Goal: Transaction & Acquisition: Purchase product/service

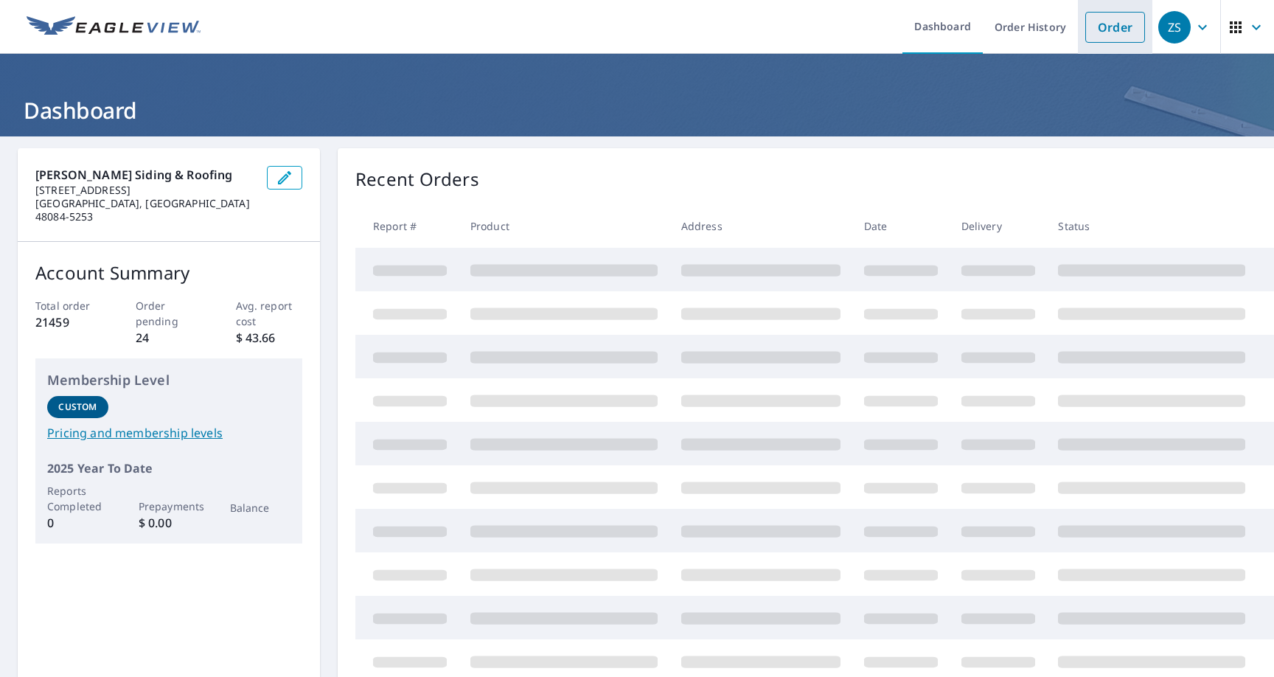
click at [1115, 33] on link "Order" at bounding box center [1115, 27] width 60 height 31
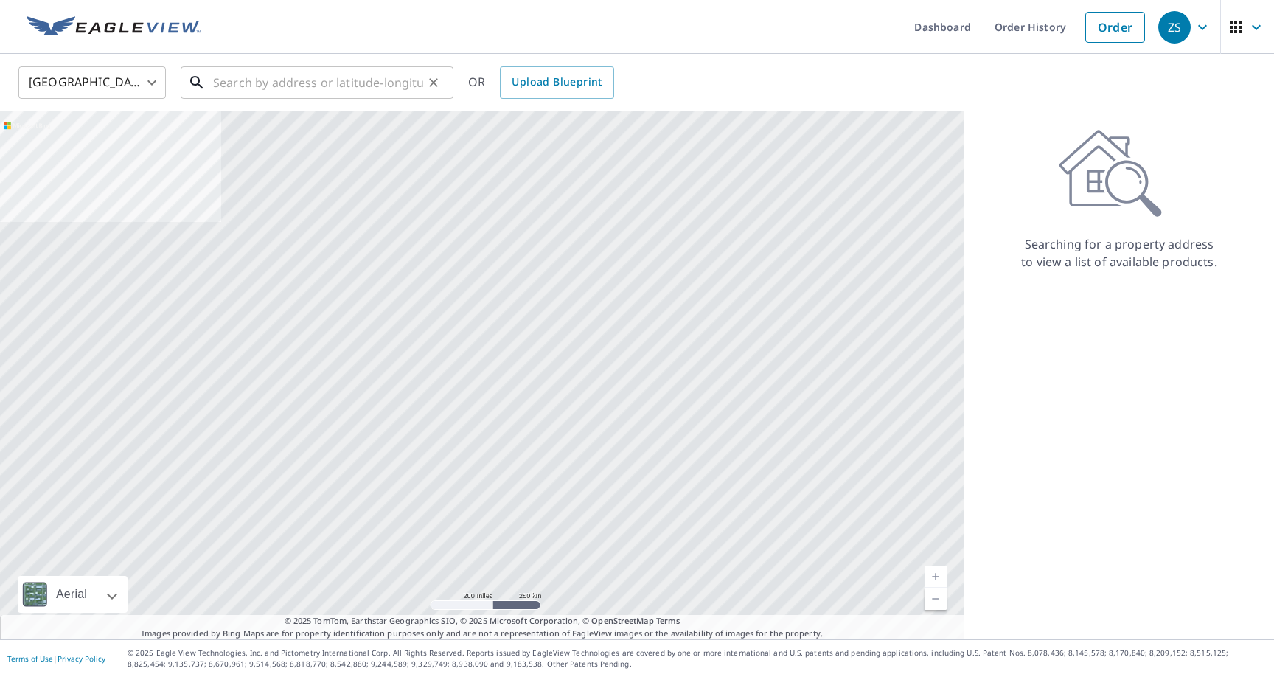
click at [374, 91] on input "text" at bounding box center [318, 82] width 210 height 41
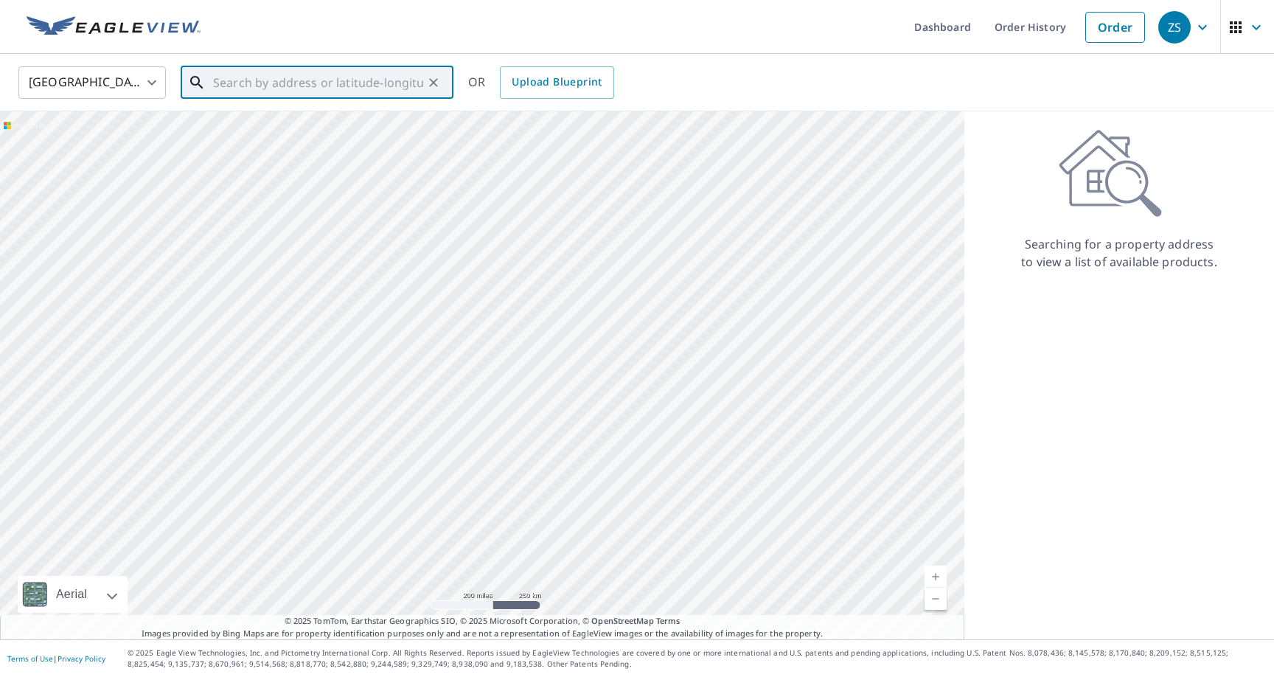
paste input "[STREET_ADDRESS]"
click at [348, 134] on p "Utica, MI 48315" at bounding box center [325, 141] width 231 height 15
type input "[STREET_ADDRESS]"
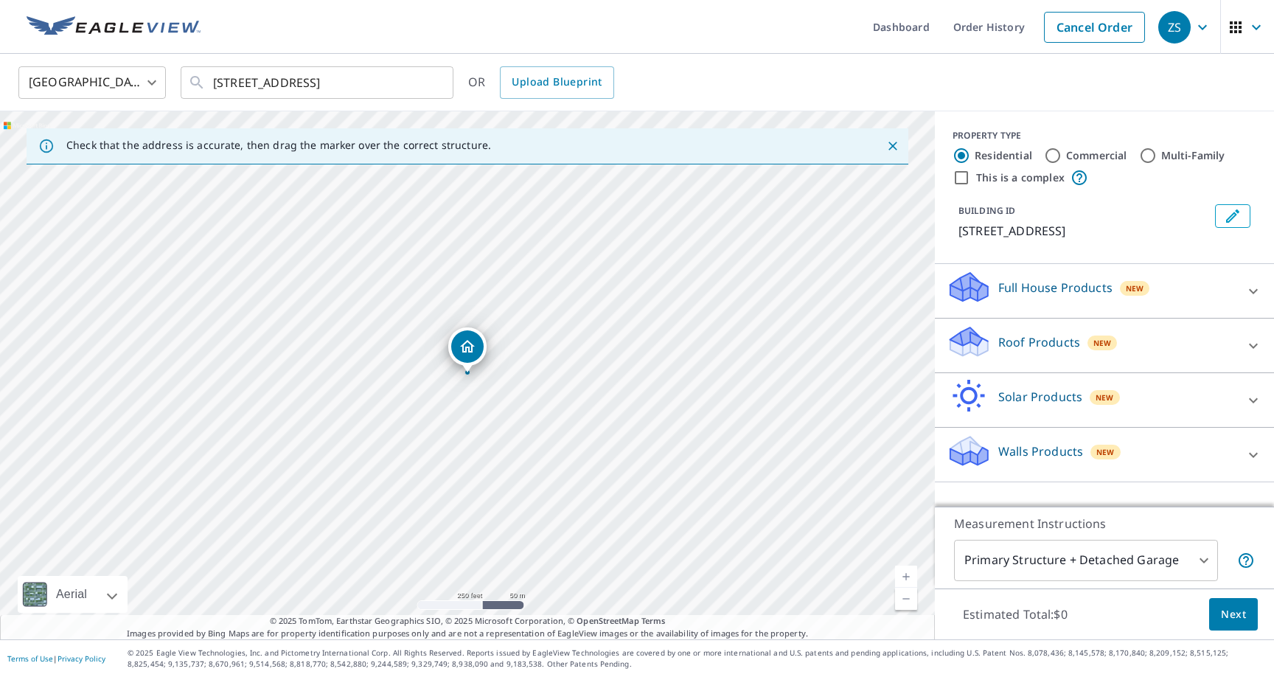
click at [1231, 366] on div "Roof Products New" at bounding box center [1090, 345] width 289 height 42
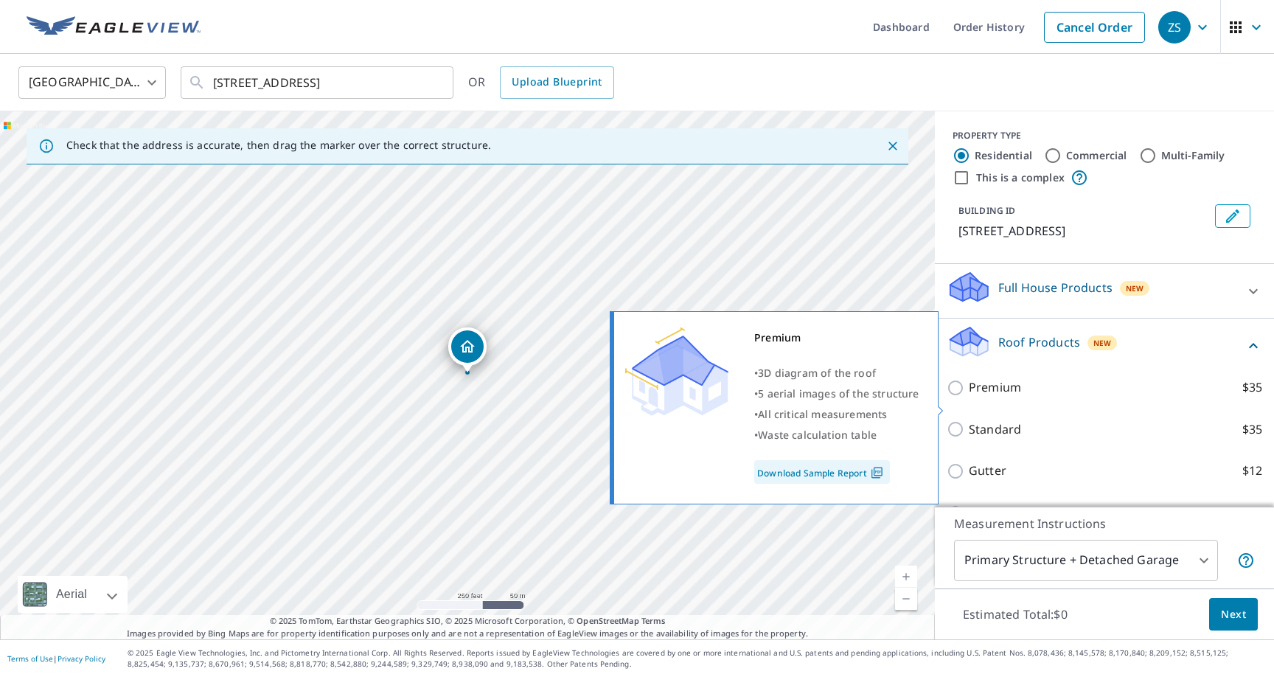
click at [952, 397] on input "Premium $35" at bounding box center [957, 388] width 22 height 18
checkbox input "true"
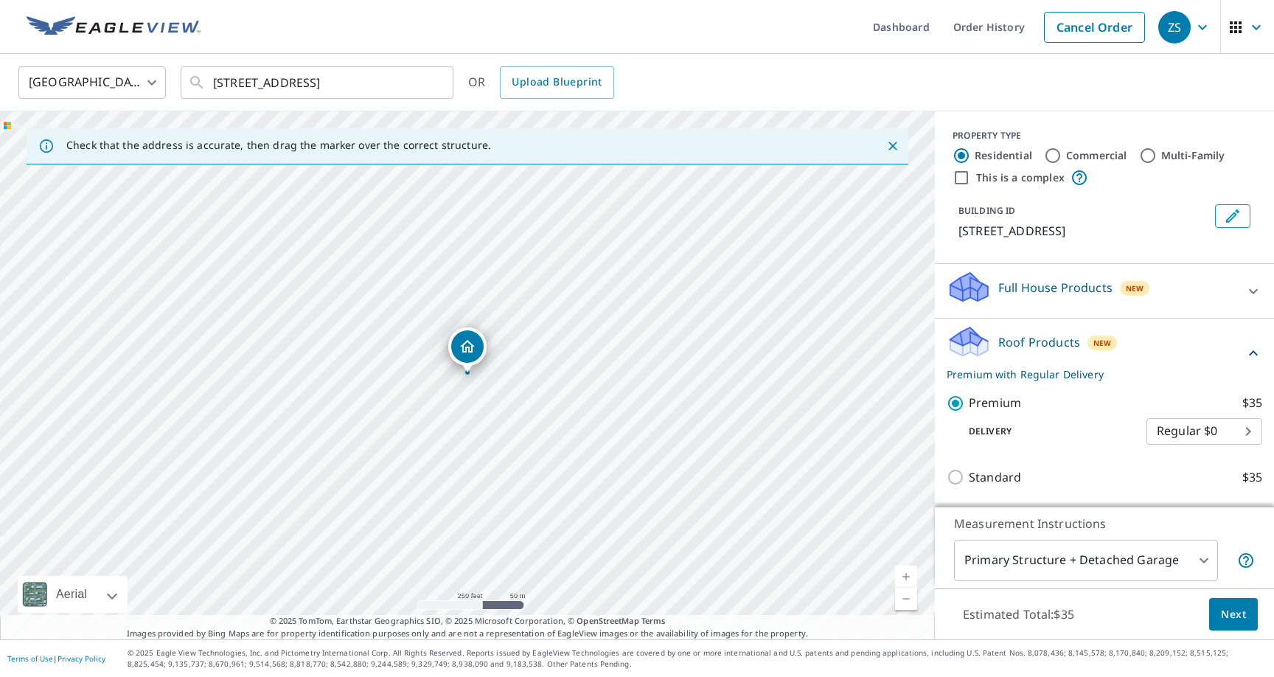
click at [1234, 605] on span "Next" at bounding box center [1233, 614] width 25 height 18
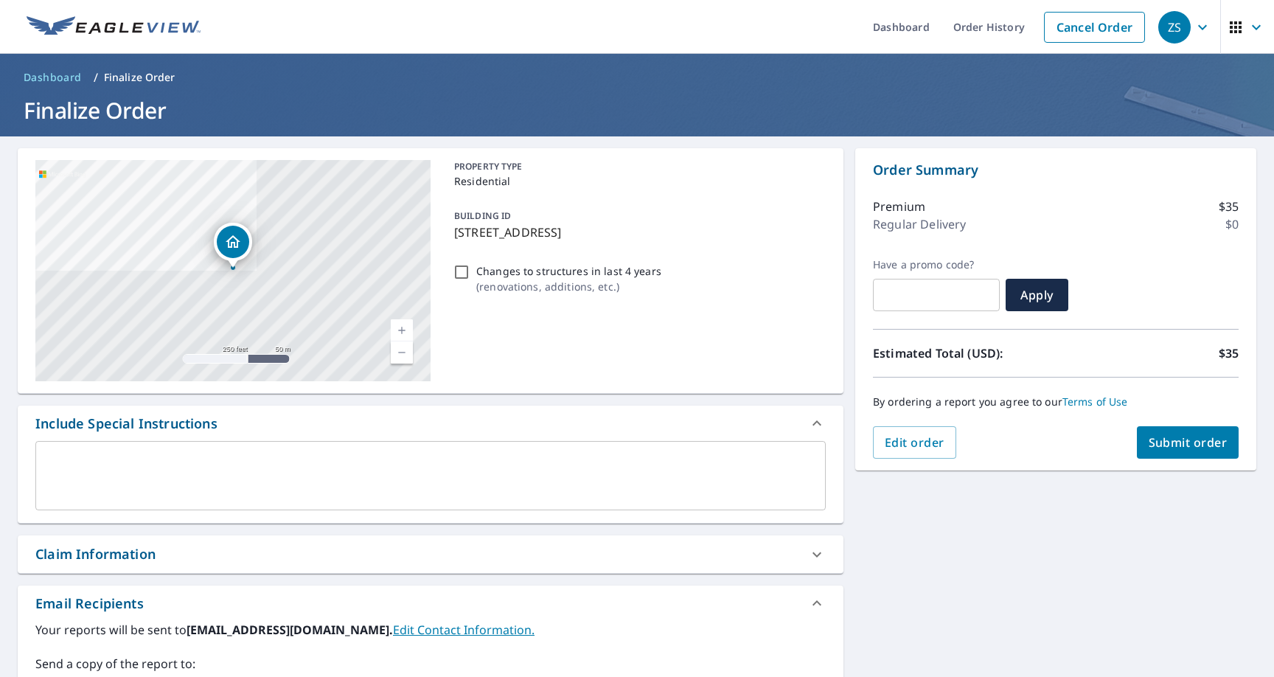
click at [534, 561] on div "Claim Information" at bounding box center [417, 554] width 764 height 20
checkbox input "true"
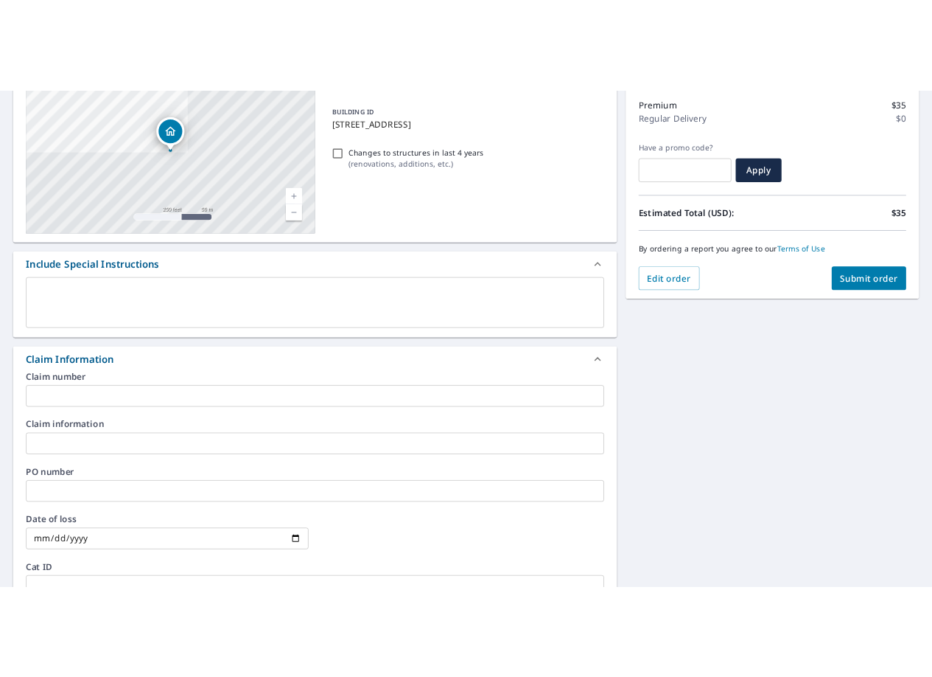
scroll to position [196, 0]
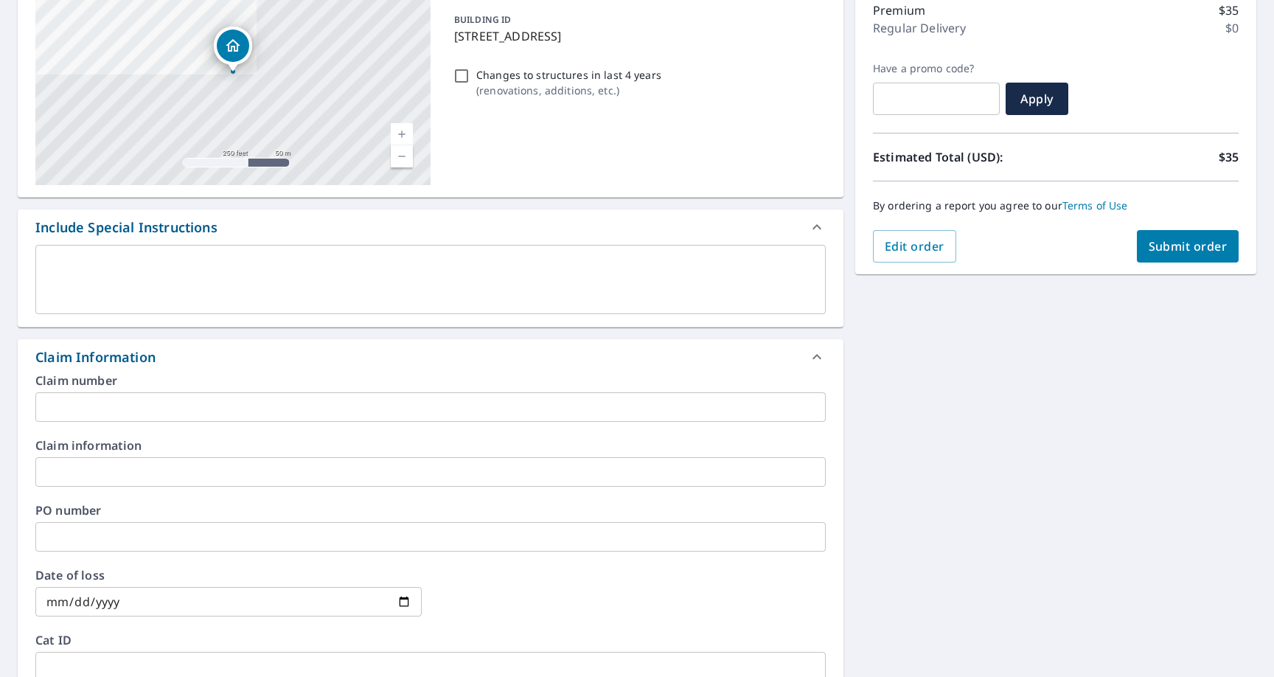
click at [467, 417] on input "text" at bounding box center [430, 406] width 790 height 29
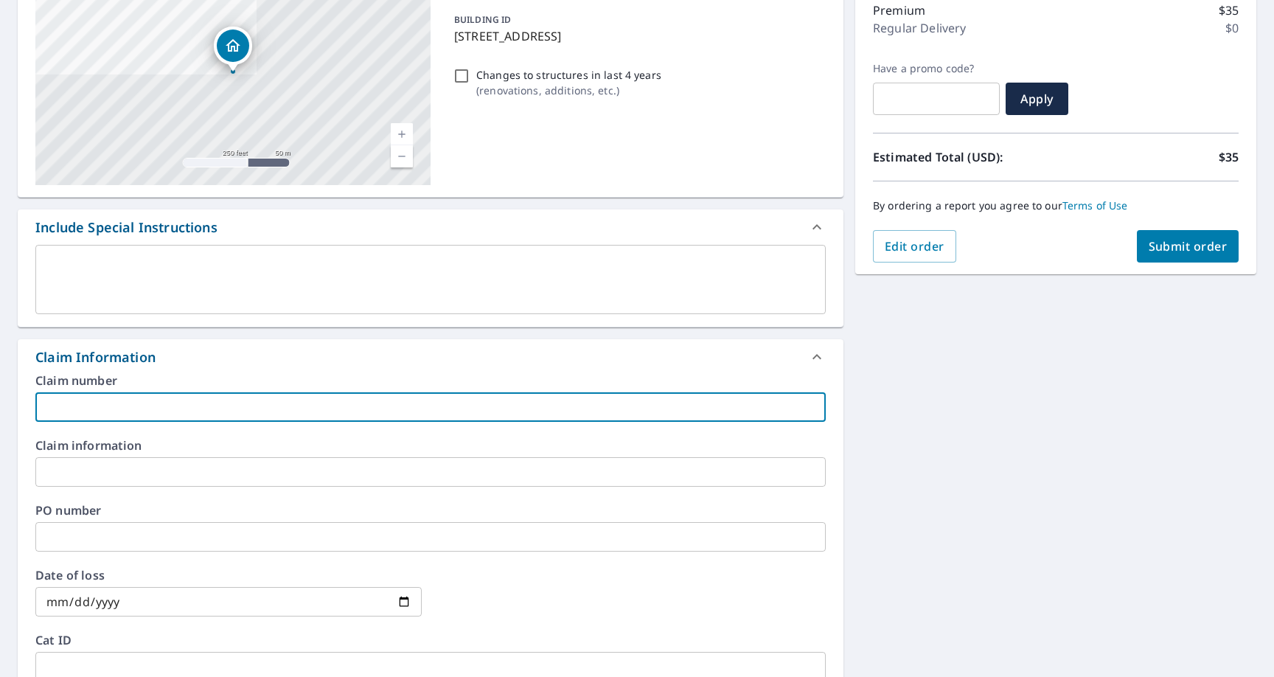
type input "B"
checkbox input "true"
type input "Bu"
checkbox input "true"
type input "But"
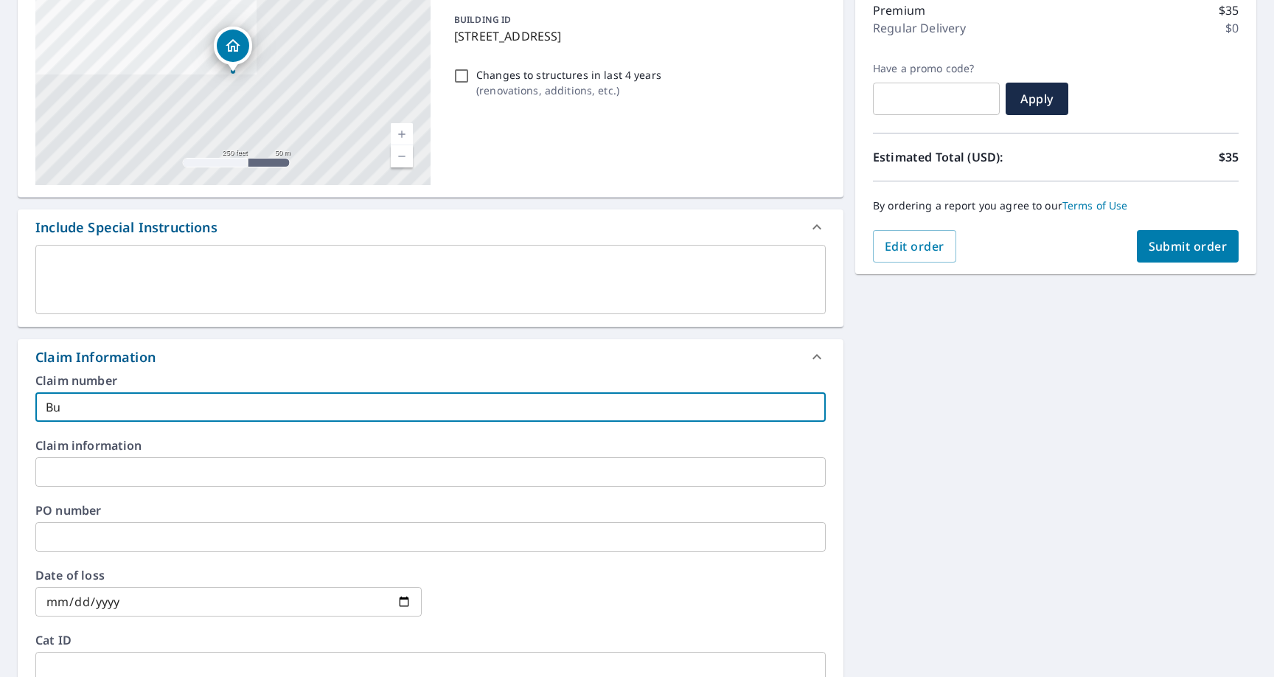
checkbox input "true"
type input "Butt"
checkbox input "true"
type input "Butte"
checkbox input "true"
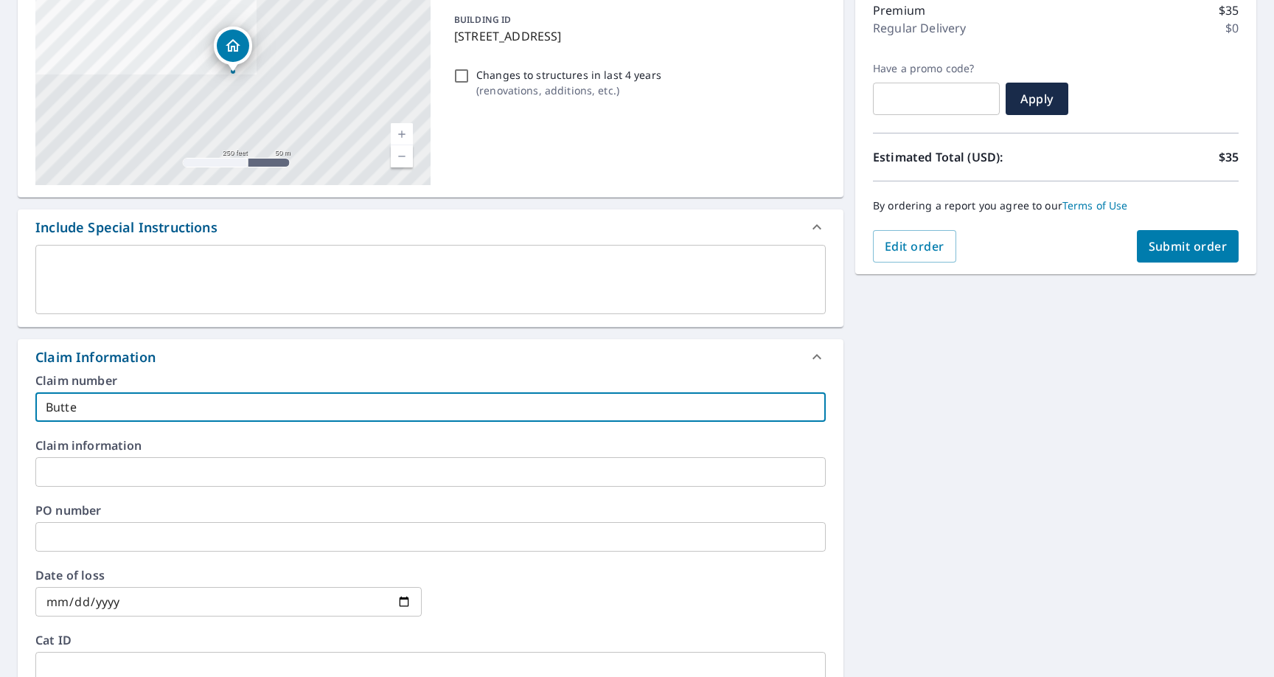
type input "Butter"
checkbox input "true"
type input "Butterw"
checkbox input "true"
type input "Butterwo"
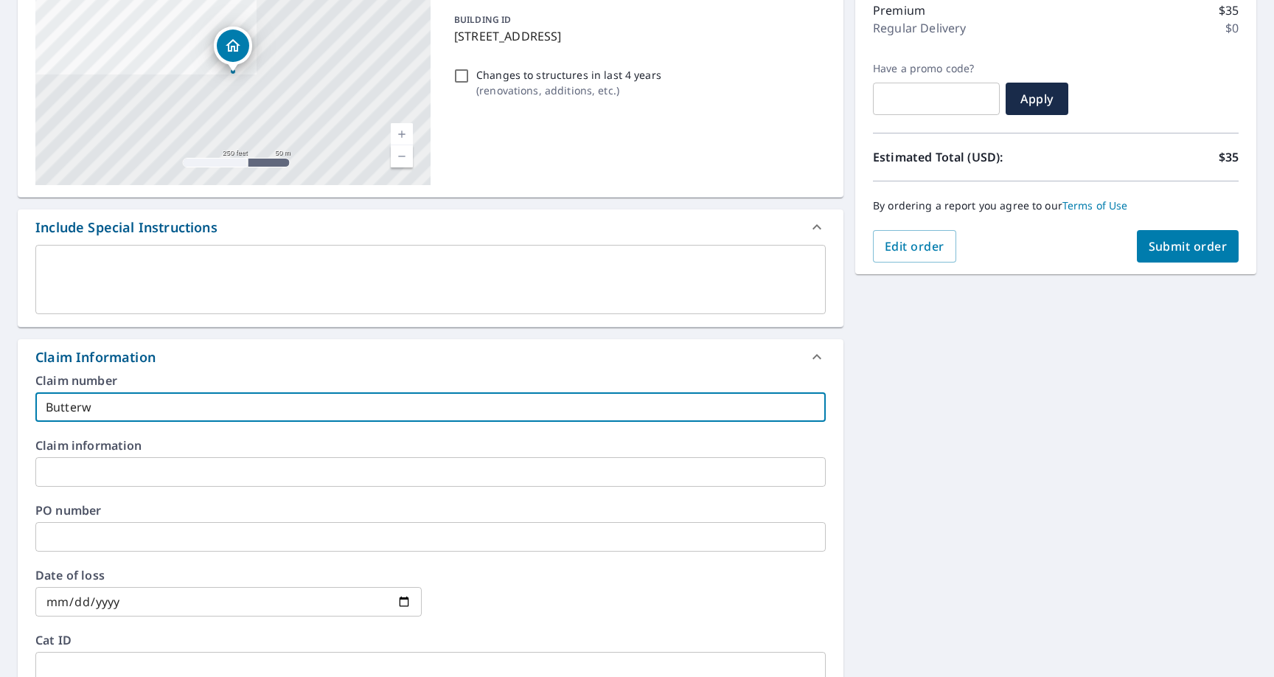
checkbox input "true"
type input "Butterwor"
checkbox input "true"
type input "Butterwort"
checkbox input "true"
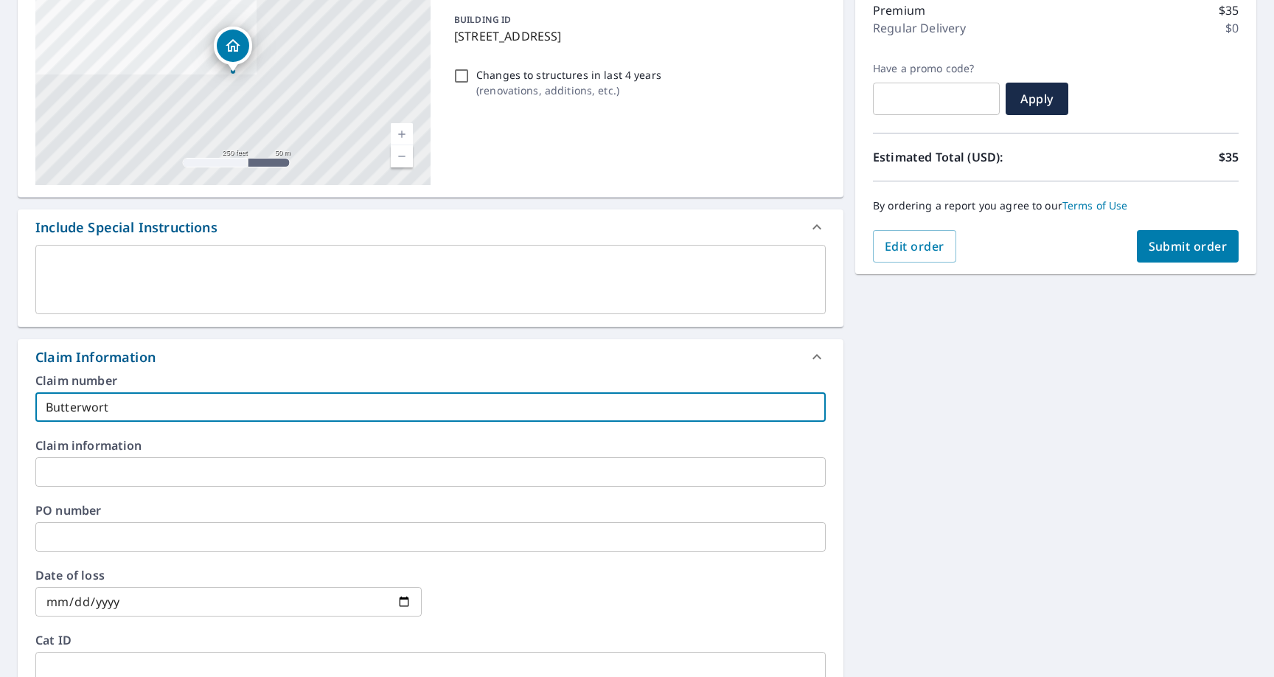
type input "Butterworth"
checkbox input "true"
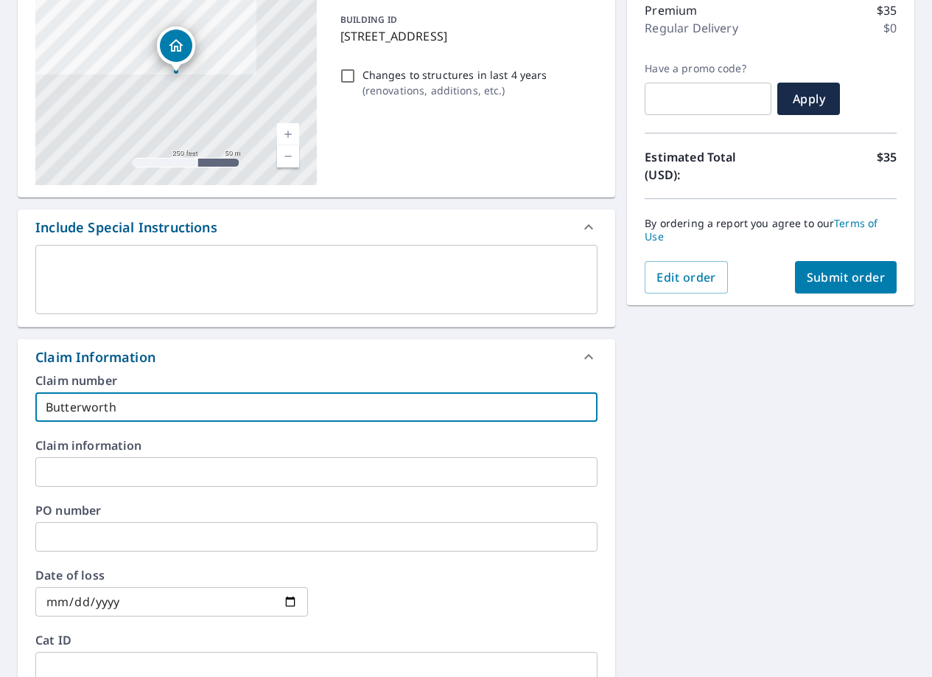
type input "Butterworth_"
checkbox input "true"
type input "Butterworth_M"
checkbox input "true"
type input "Butterworth_MO"
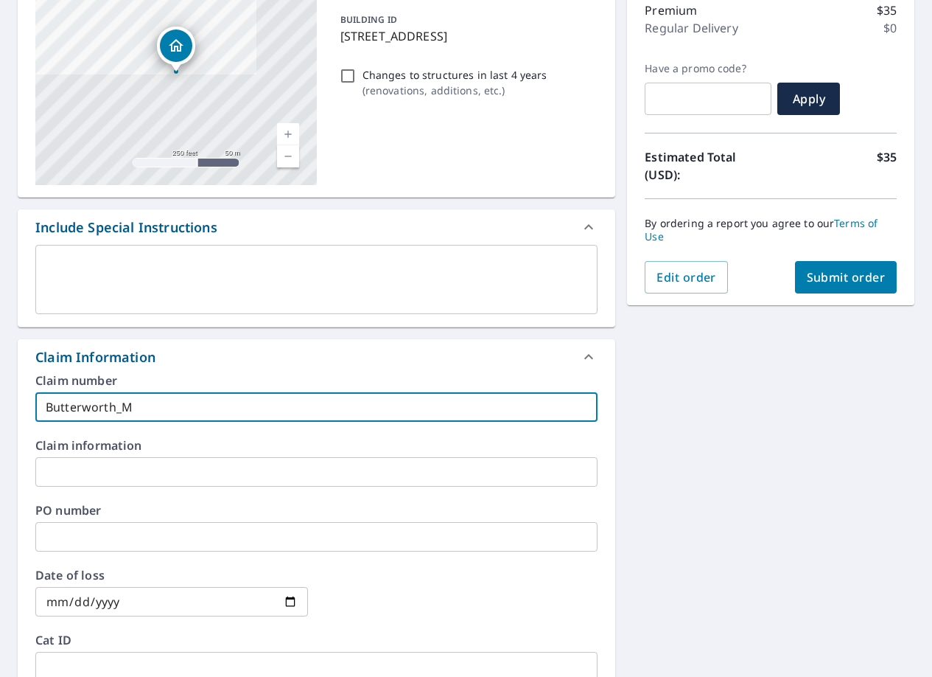
checkbox input "true"
type input "Butterworth_MO_"
checkbox input "true"
type input "Butterworth_MO_A"
checkbox input "true"
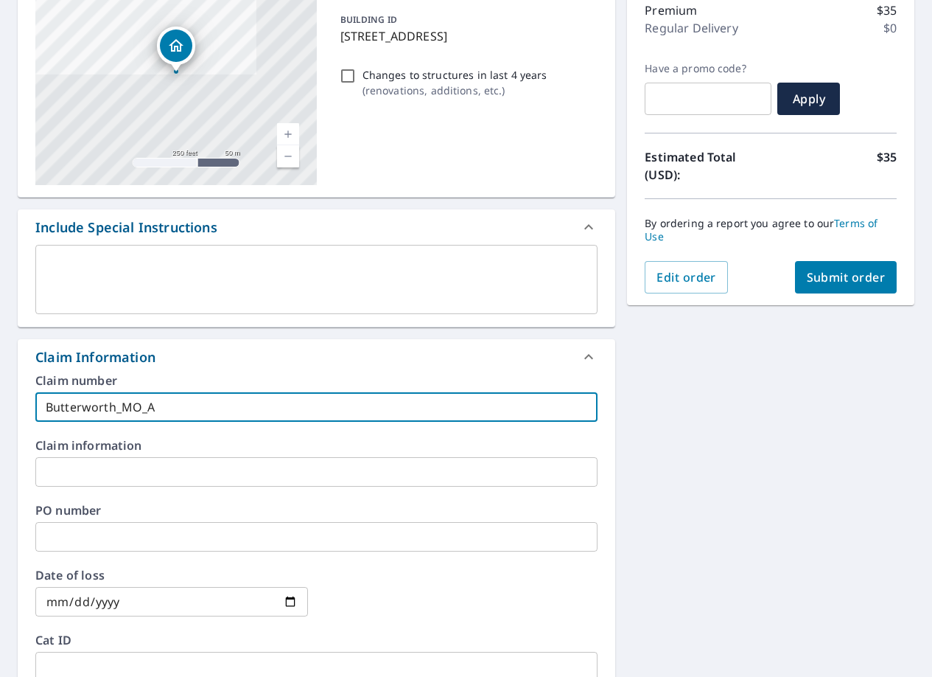
type input "Butterworth_MO_AR"
checkbox input "true"
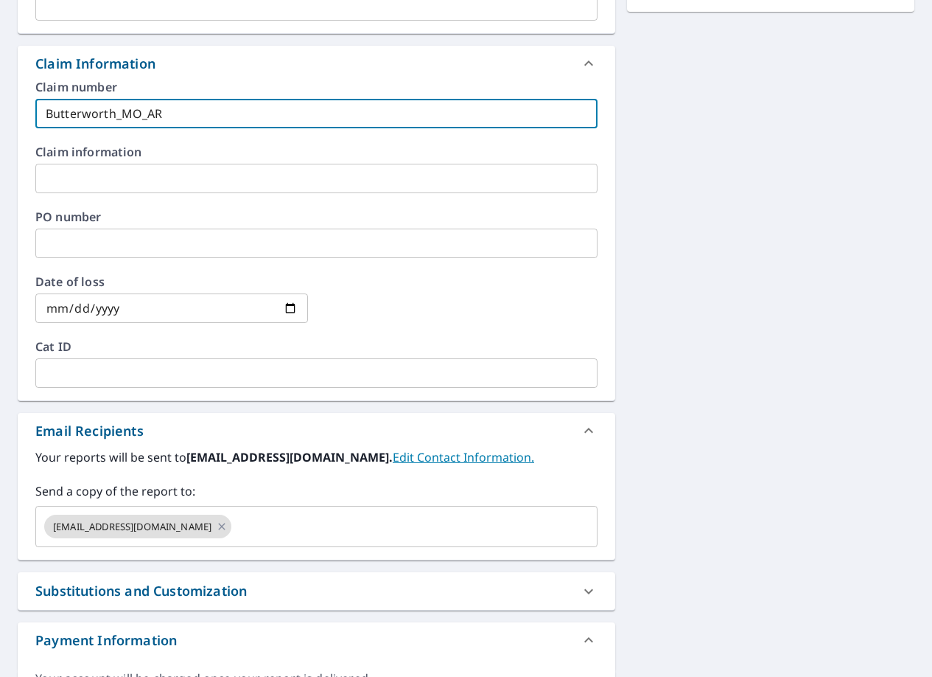
scroll to position [515, 0]
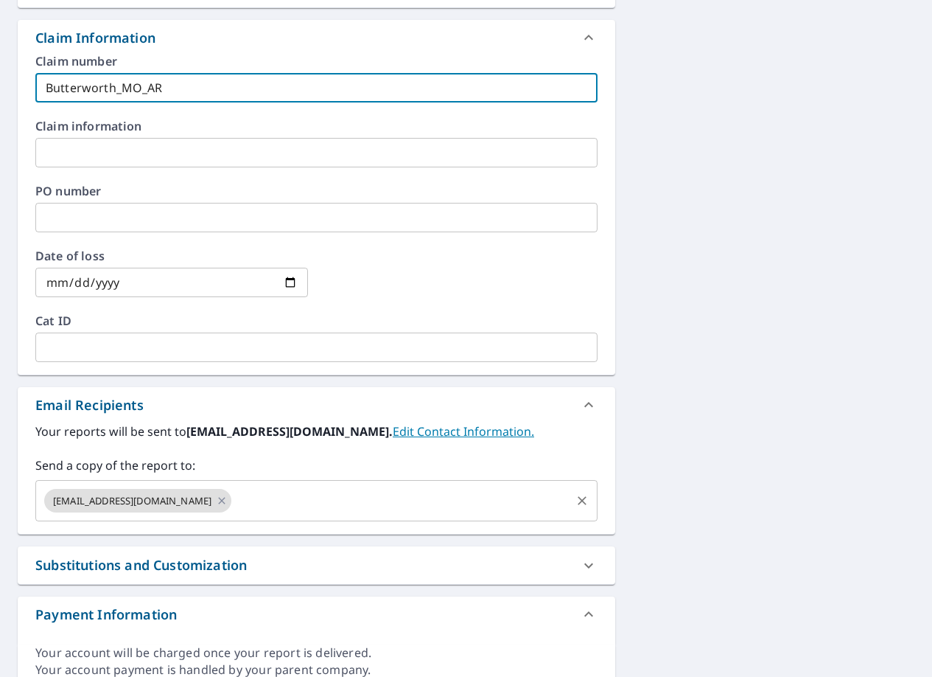
type input "Butterworth_MO_AR"
click at [287, 496] on input "text" at bounding box center [401, 500] width 335 height 28
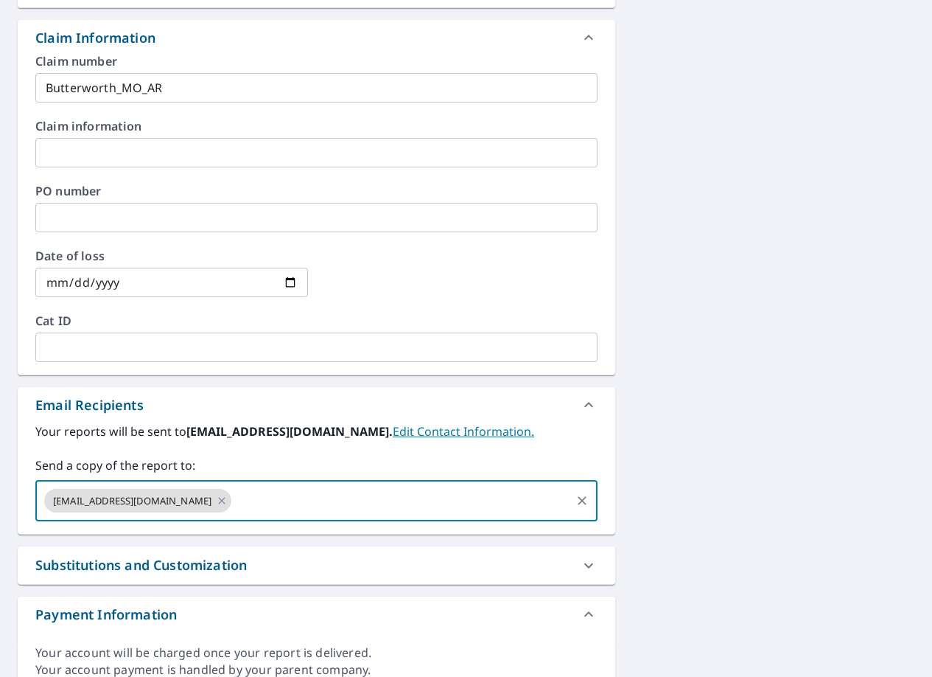
type input "mike@roofing-mills.com"
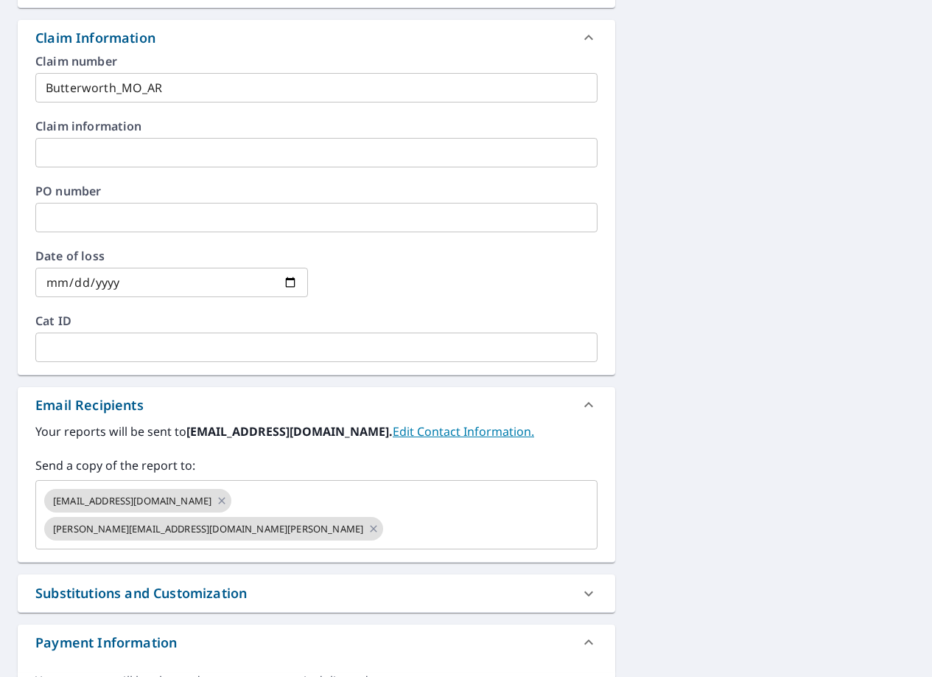
click at [716, 315] on div "13212 Banbury Ct Shelby Township, MI 48315 Aerial Road A standard road map Aeri…" at bounding box center [466, 175] width 932 height 1109
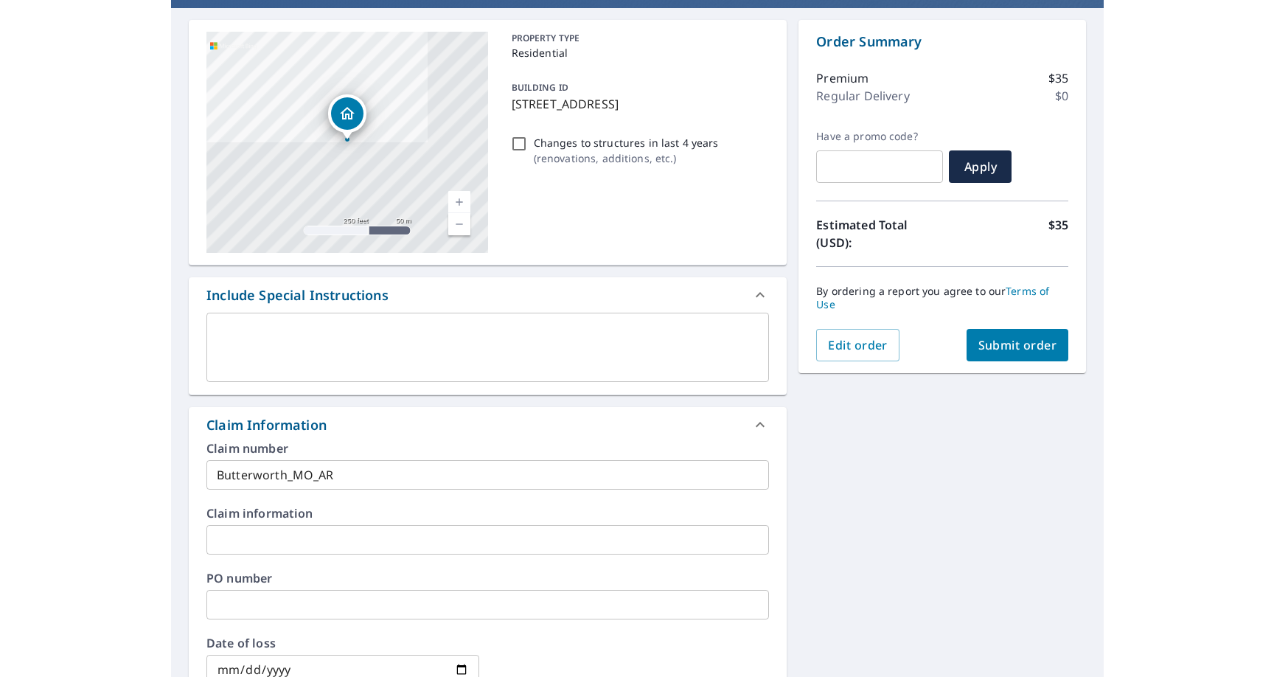
scroll to position [0, 0]
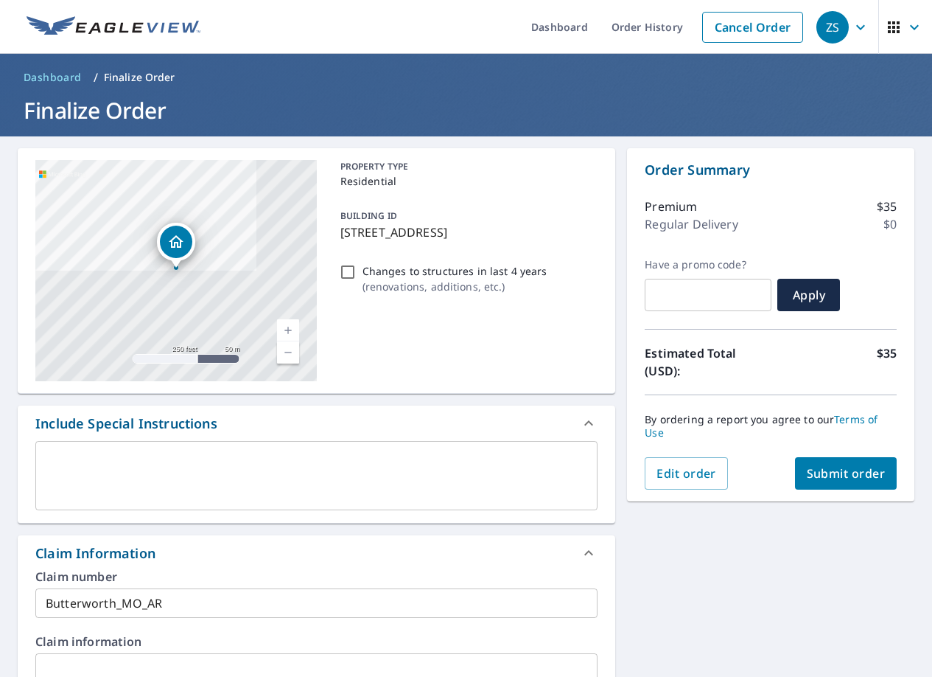
click at [826, 460] on button "Submit order" at bounding box center [846, 473] width 102 height 32
checkbox input "true"
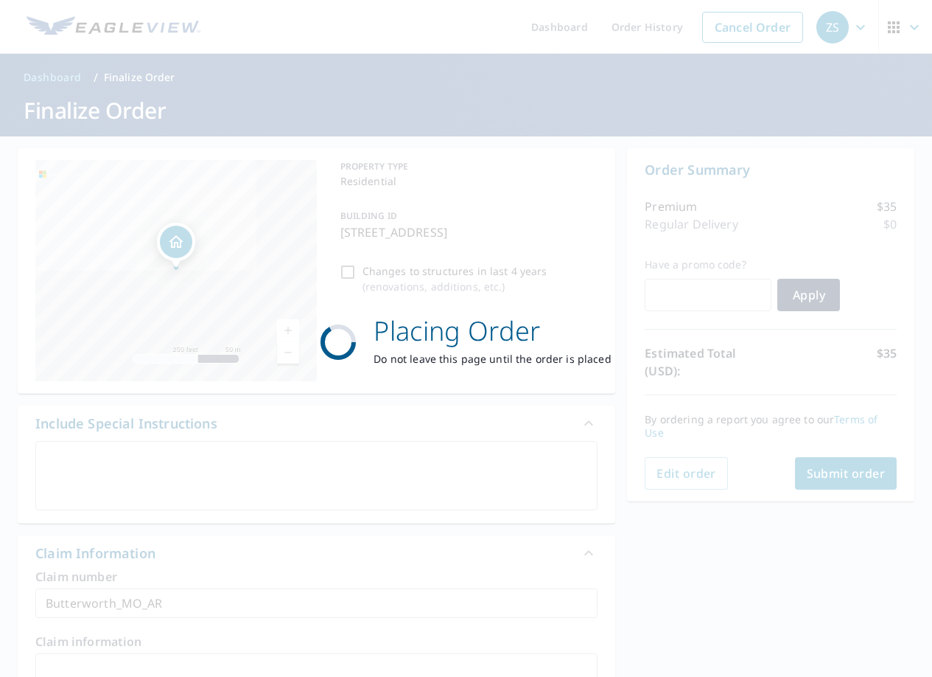
click at [10, 198] on div "Placing Order Do not leave this page until the order is placed" at bounding box center [466, 338] width 932 height 677
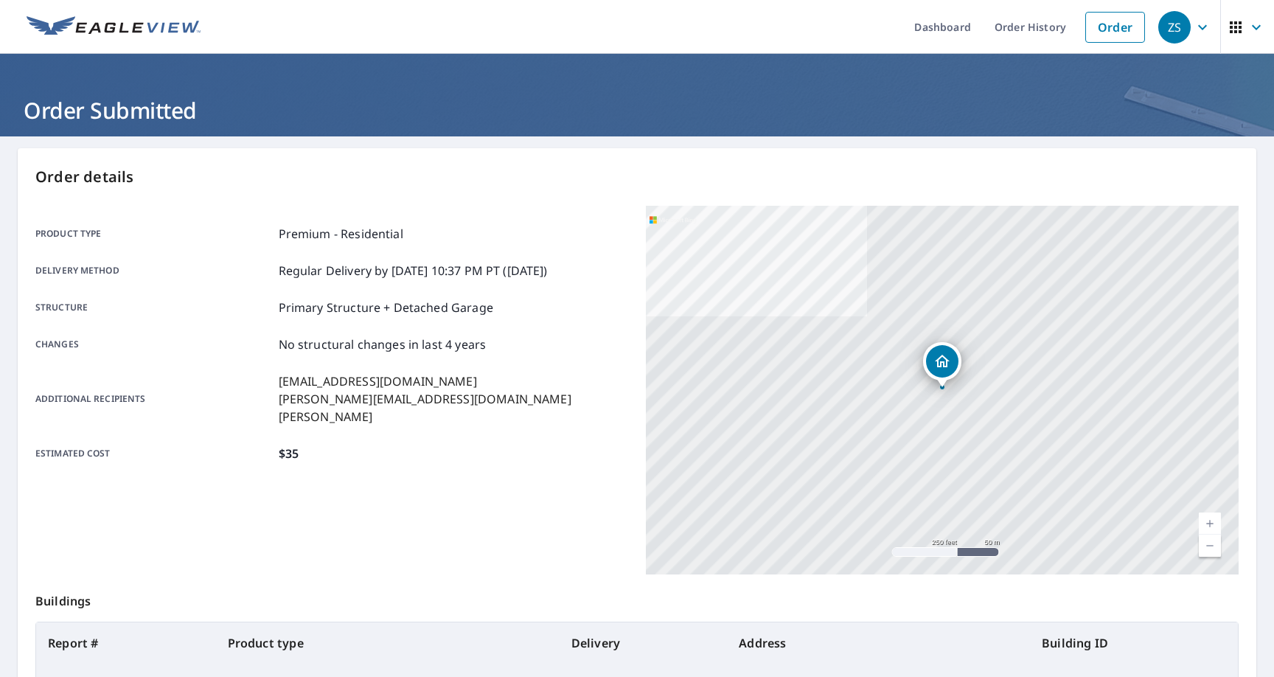
scroll to position [190, 0]
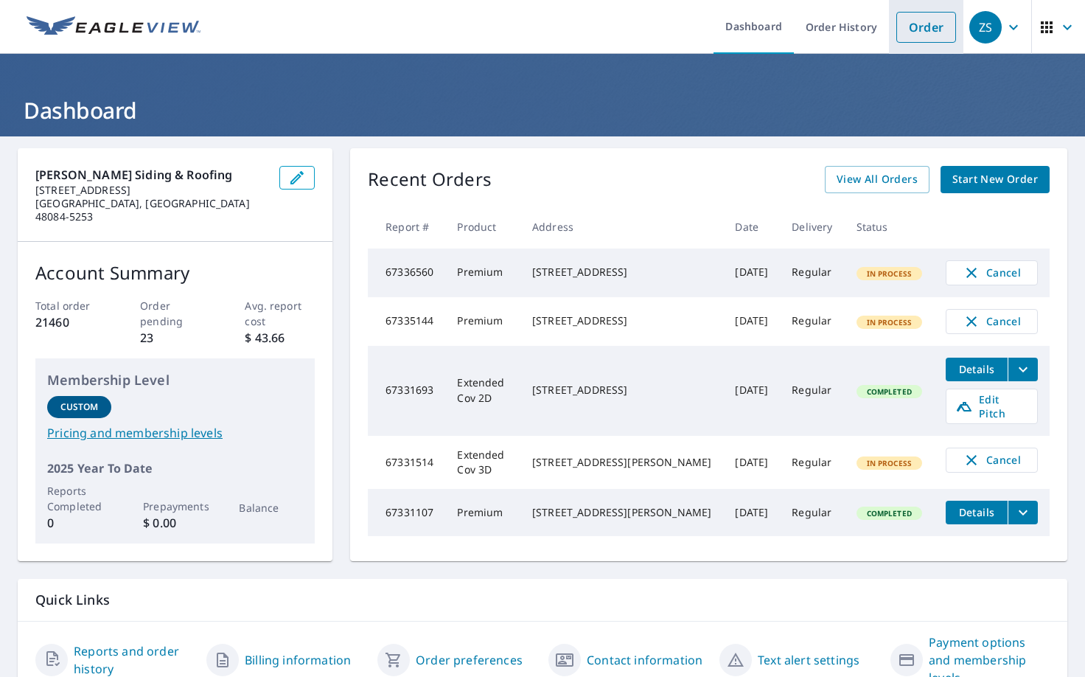
click at [927, 21] on link "Order" at bounding box center [926, 27] width 60 height 31
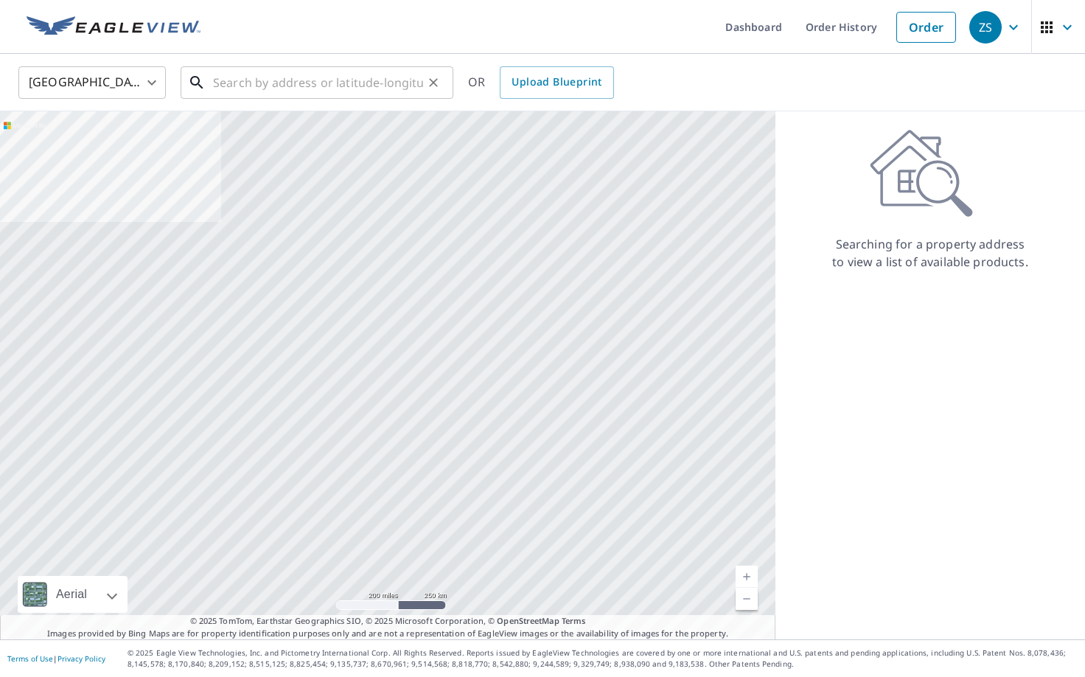
click at [271, 77] on input "text" at bounding box center [318, 82] width 210 height 41
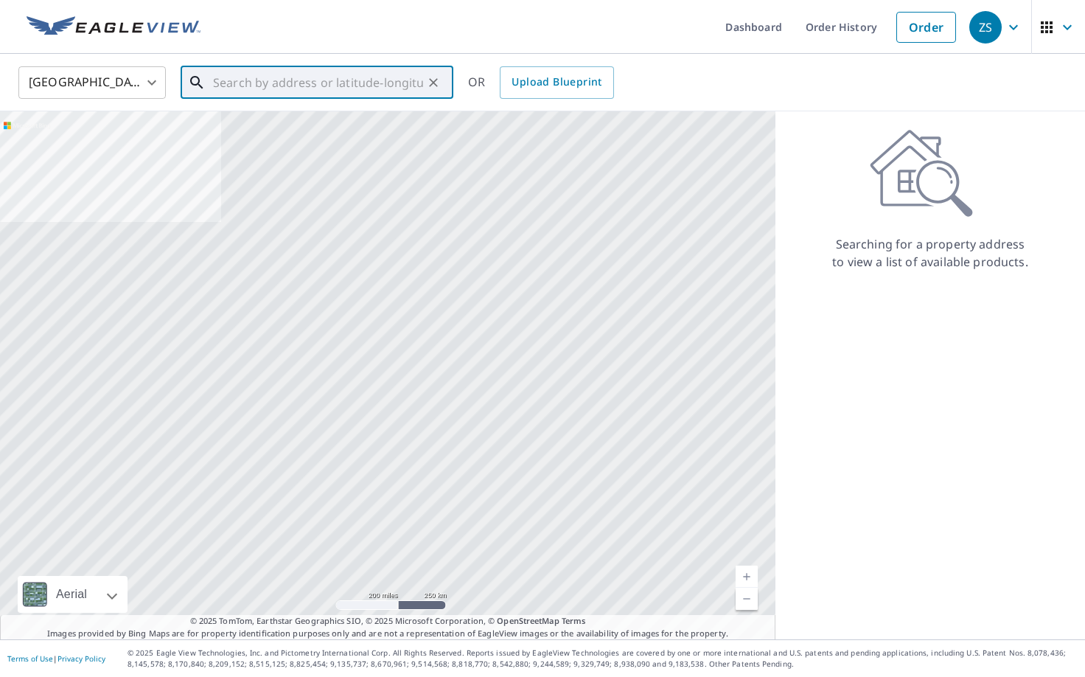
paste input "[STREET_ADDRESS]"
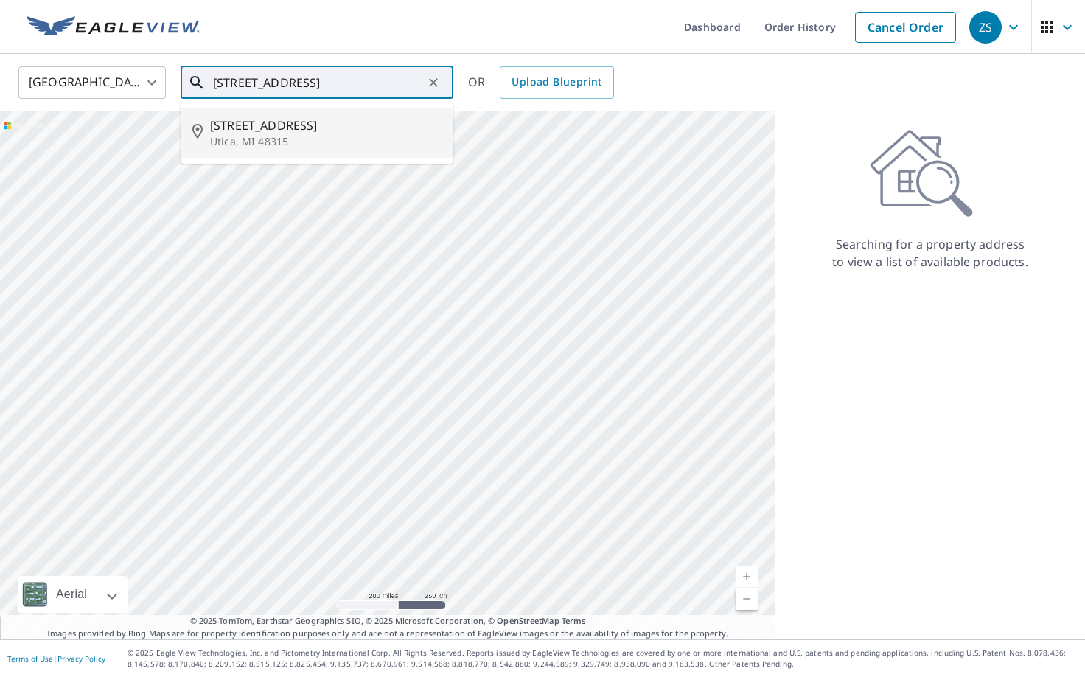
click at [278, 151] on li "[STREET_ADDRESS]" at bounding box center [317, 133] width 273 height 50
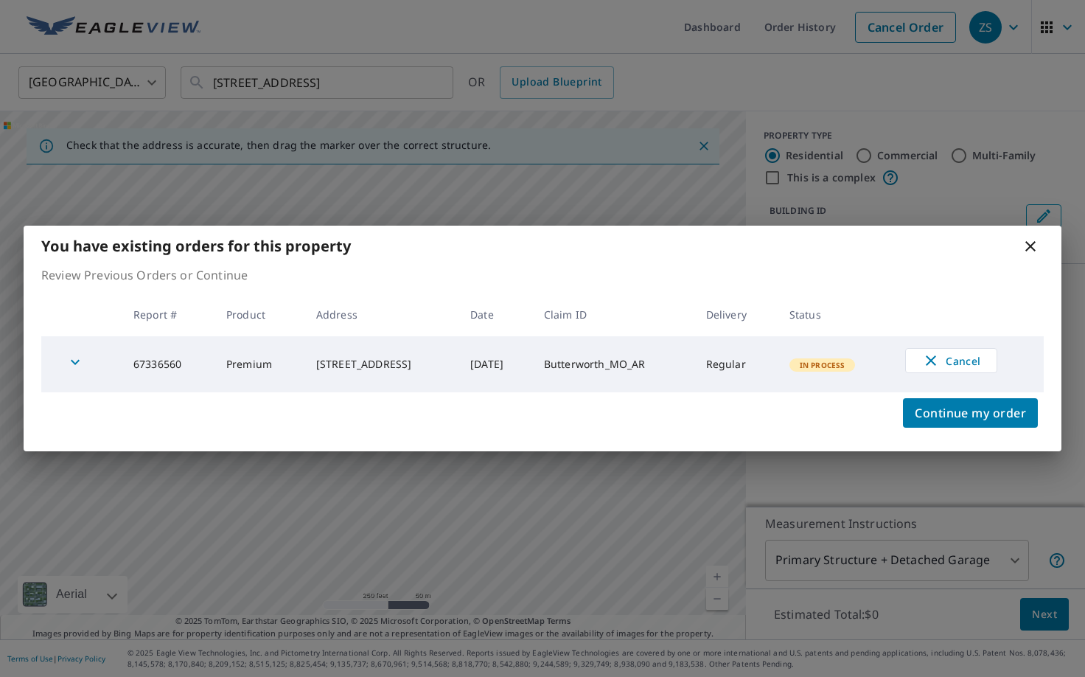
click at [1033, 240] on icon at bounding box center [1031, 246] width 18 height 18
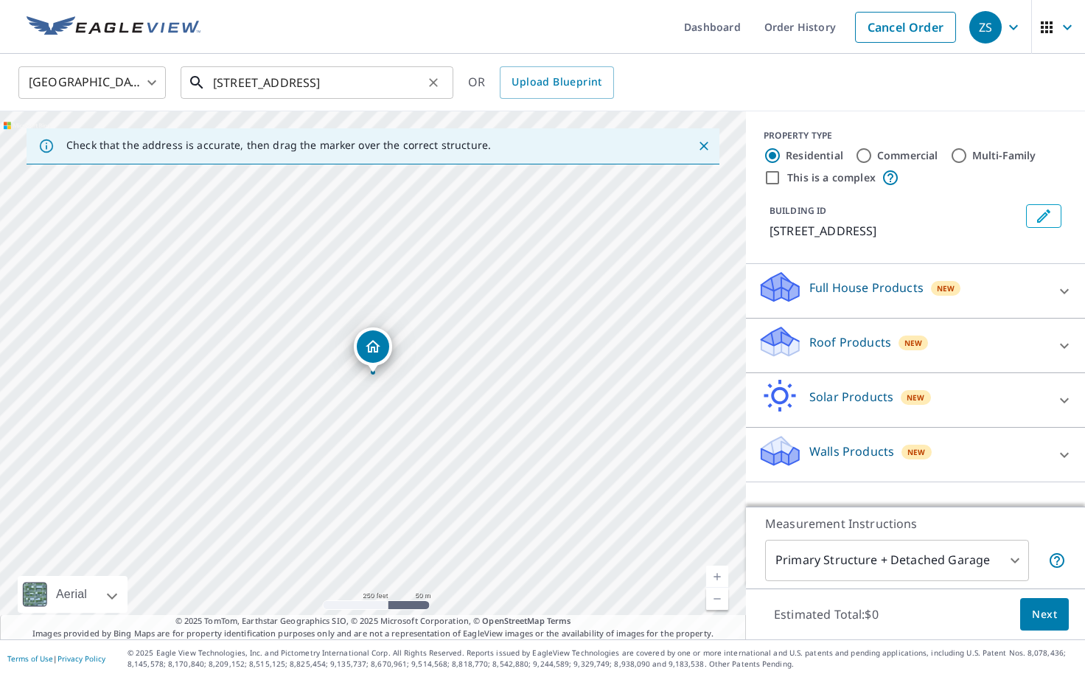
click at [364, 77] on input "[STREET_ADDRESS]" at bounding box center [318, 82] width 210 height 41
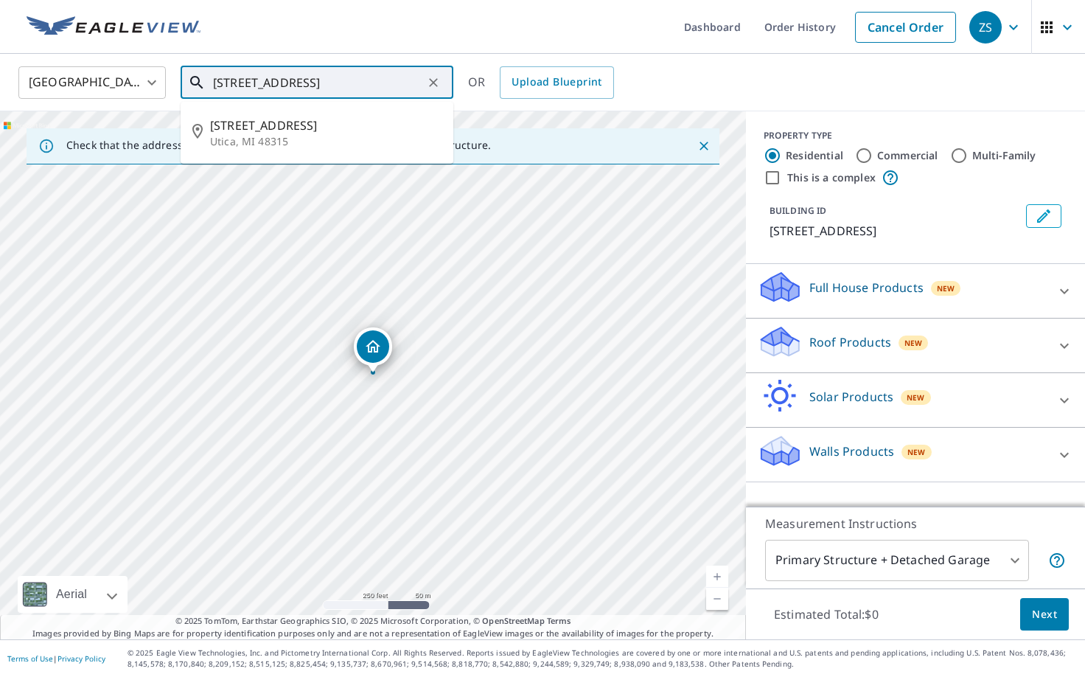
click at [364, 77] on input "[STREET_ADDRESS]" at bounding box center [318, 82] width 210 height 41
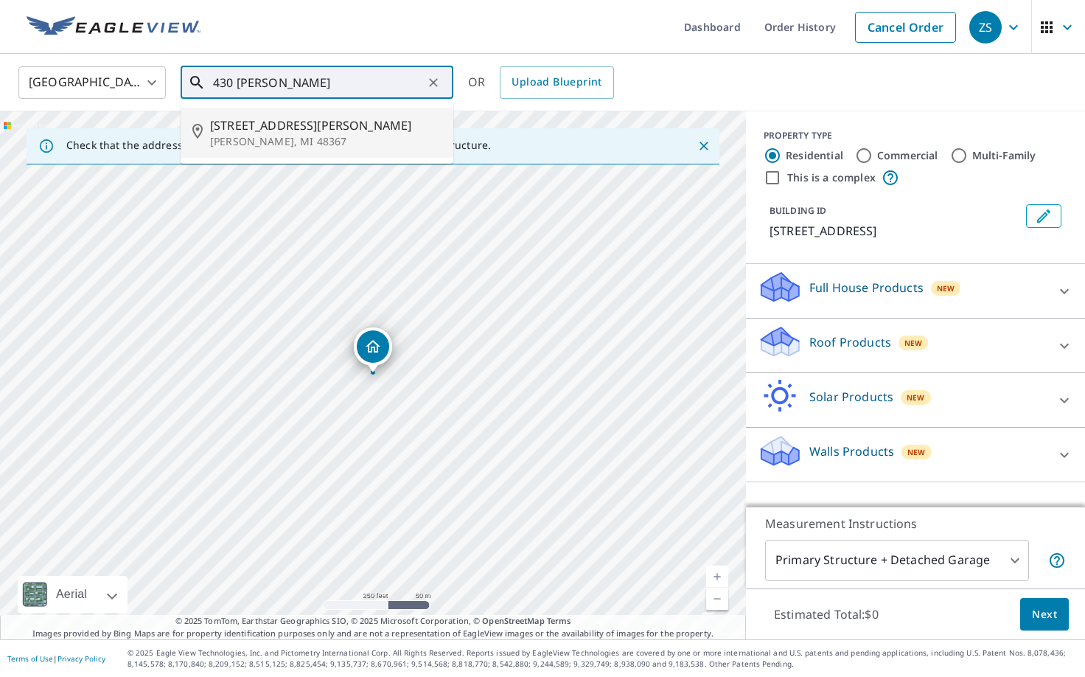
click at [326, 129] on span "[STREET_ADDRESS][PERSON_NAME]" at bounding box center [325, 125] width 231 height 18
type input "[STREET_ADDRESS][PERSON_NAME][PERSON_NAME]"
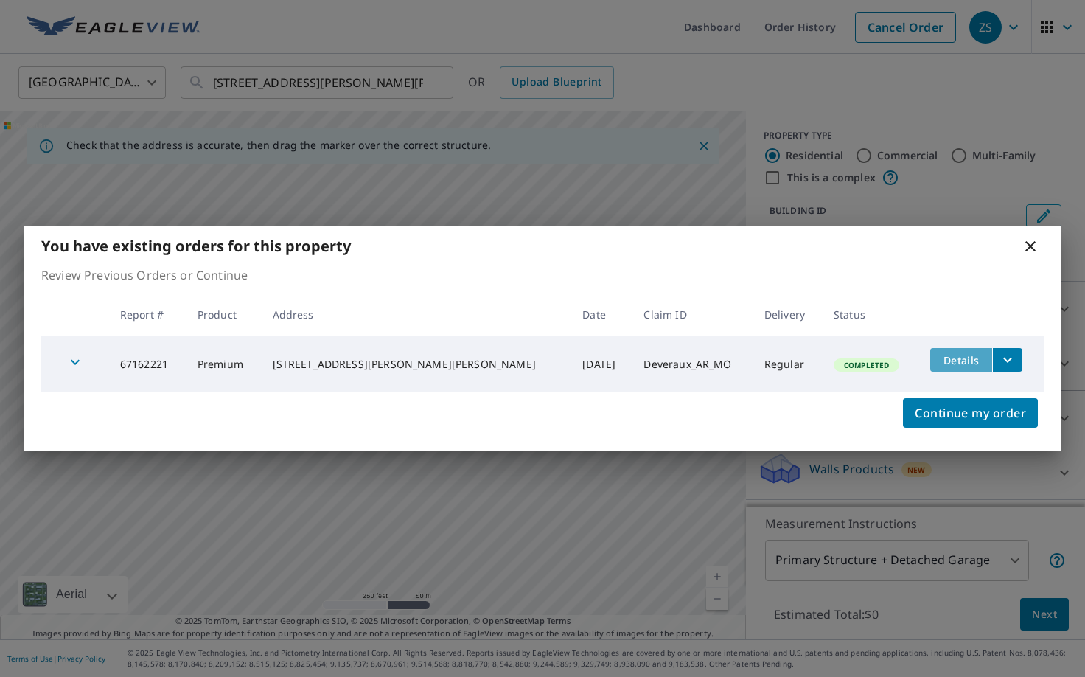
click at [945, 363] on span "Details" at bounding box center [961, 360] width 44 height 14
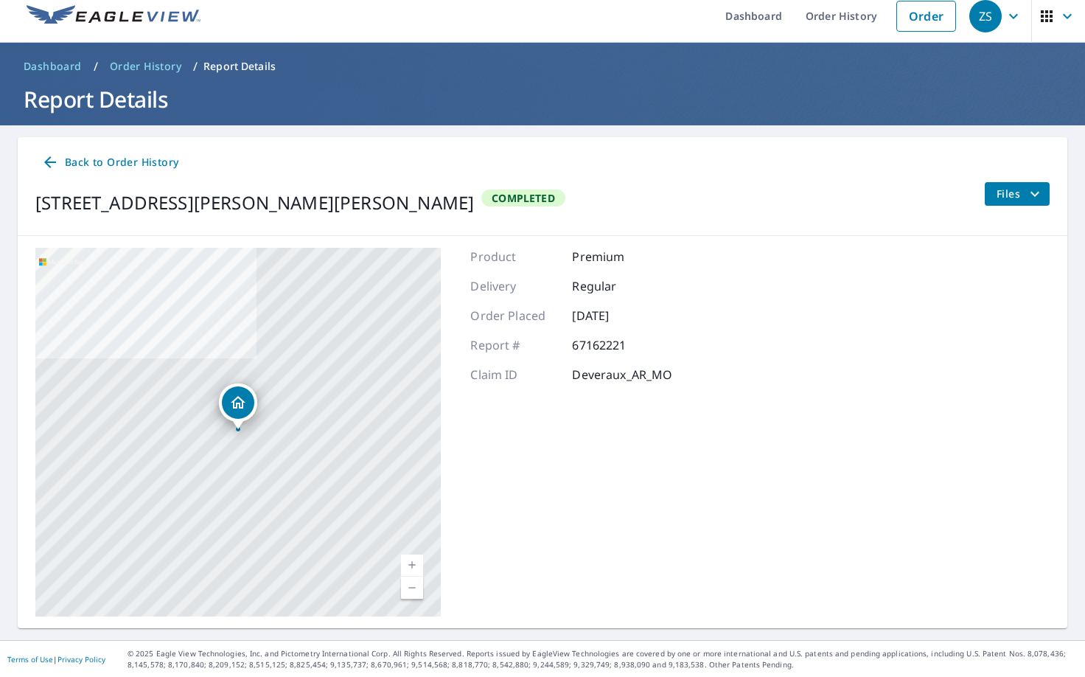
scroll to position [11, 0]
click at [92, 166] on span "Back to Order History" at bounding box center [109, 162] width 137 height 18
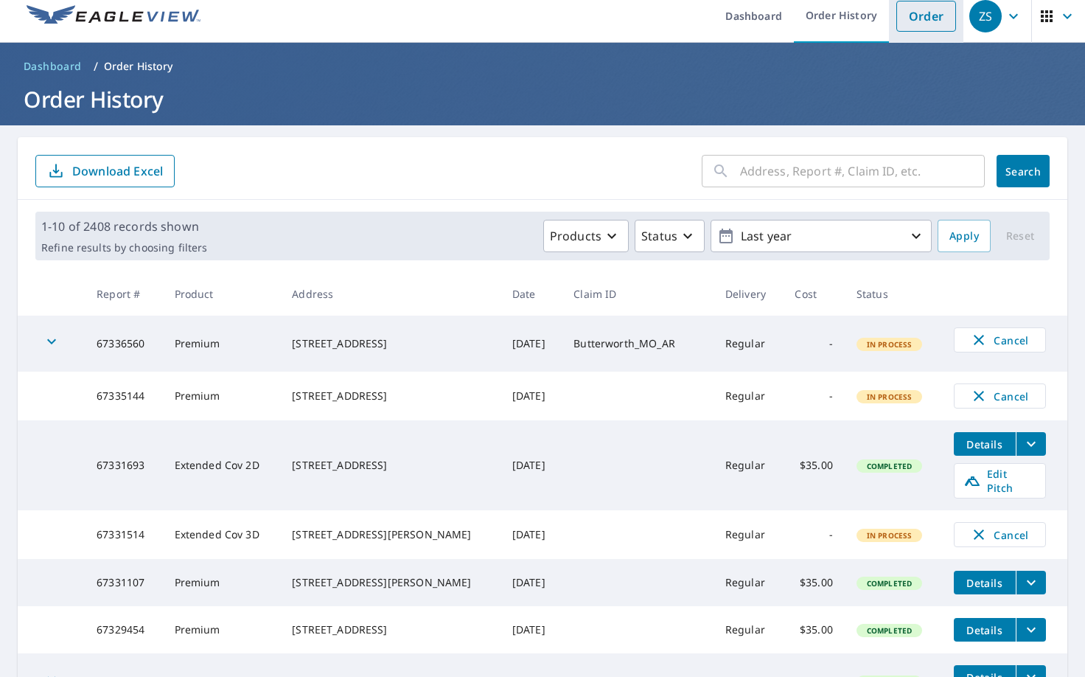
click at [917, 20] on link "Order" at bounding box center [926, 16] width 60 height 31
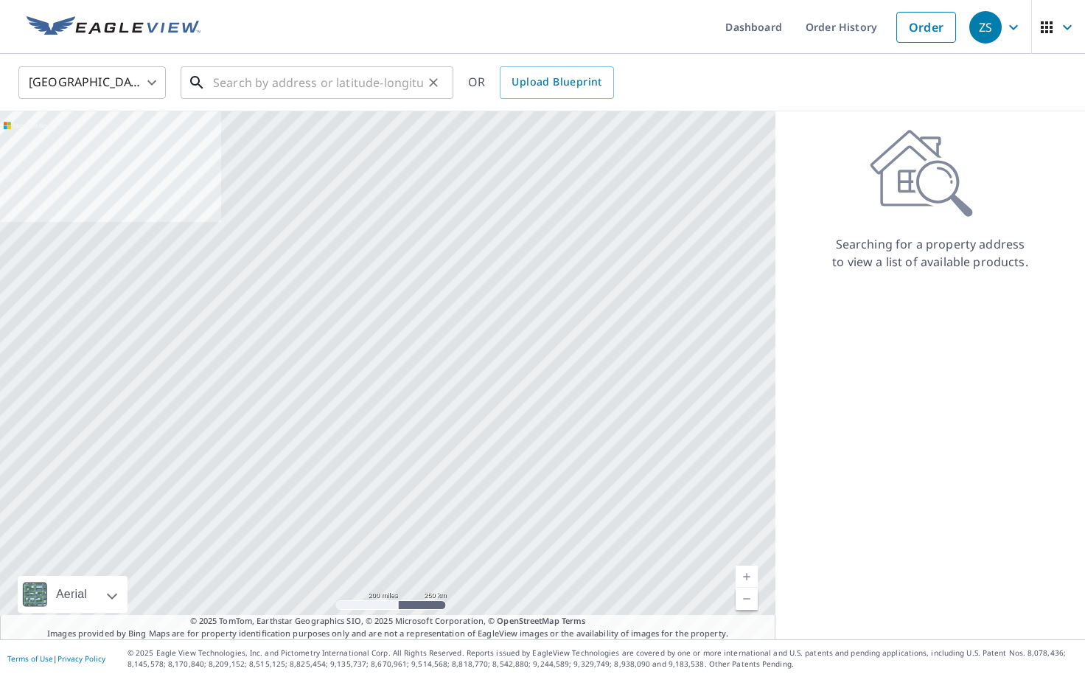
click at [269, 86] on input "text" at bounding box center [318, 82] width 210 height 41
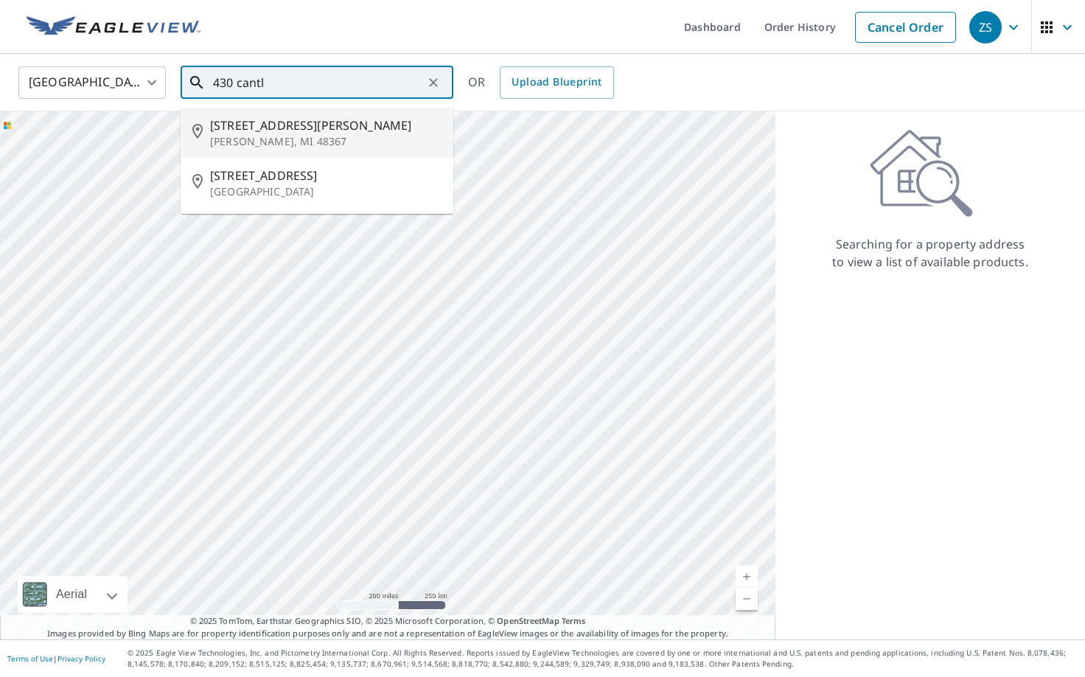
click at [242, 129] on span "[STREET_ADDRESS][PERSON_NAME]" at bounding box center [325, 125] width 231 height 18
type input "[STREET_ADDRESS][PERSON_NAME][PERSON_NAME]"
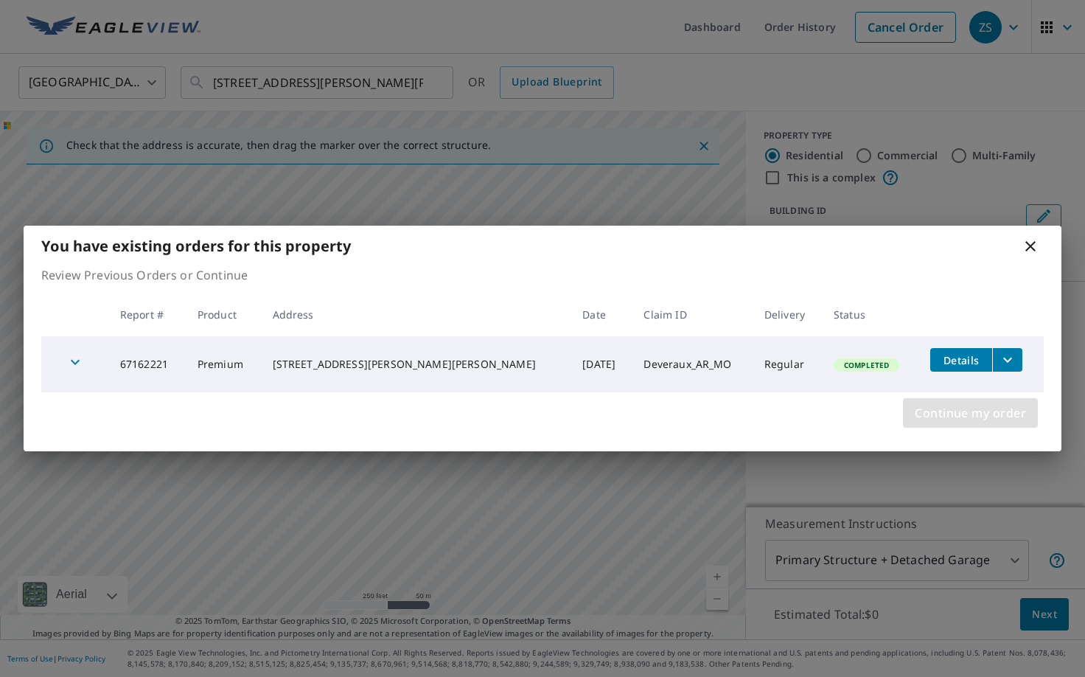
click at [1008, 408] on span "Continue my order" at bounding box center [970, 412] width 111 height 21
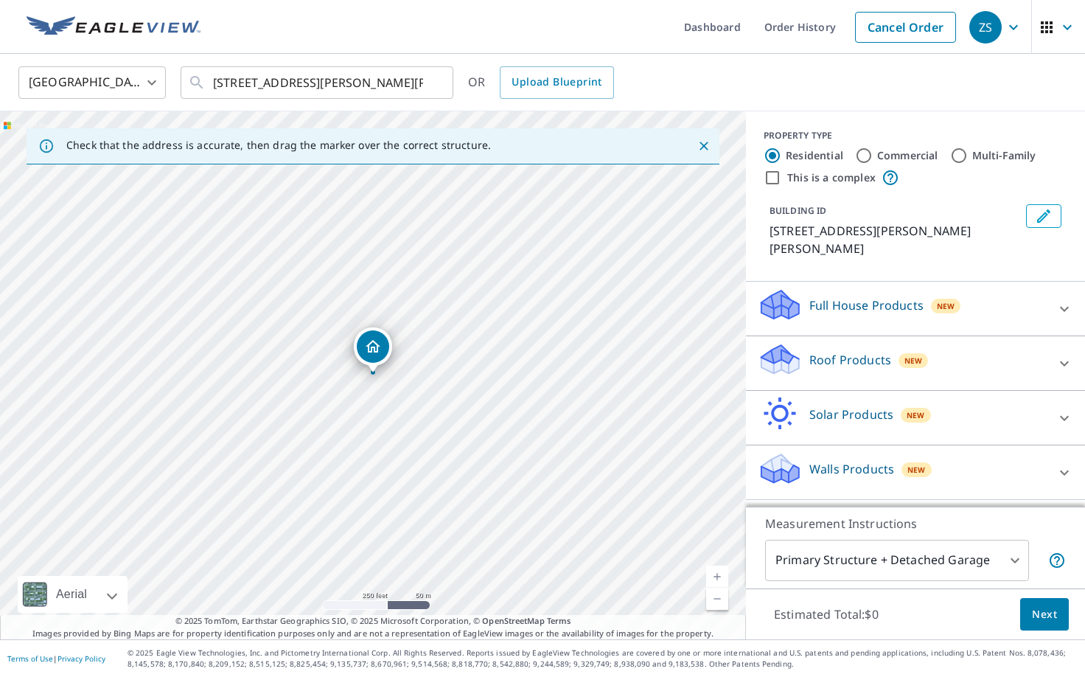
click at [1001, 287] on div "Full House Products New" at bounding box center [902, 308] width 289 height 42
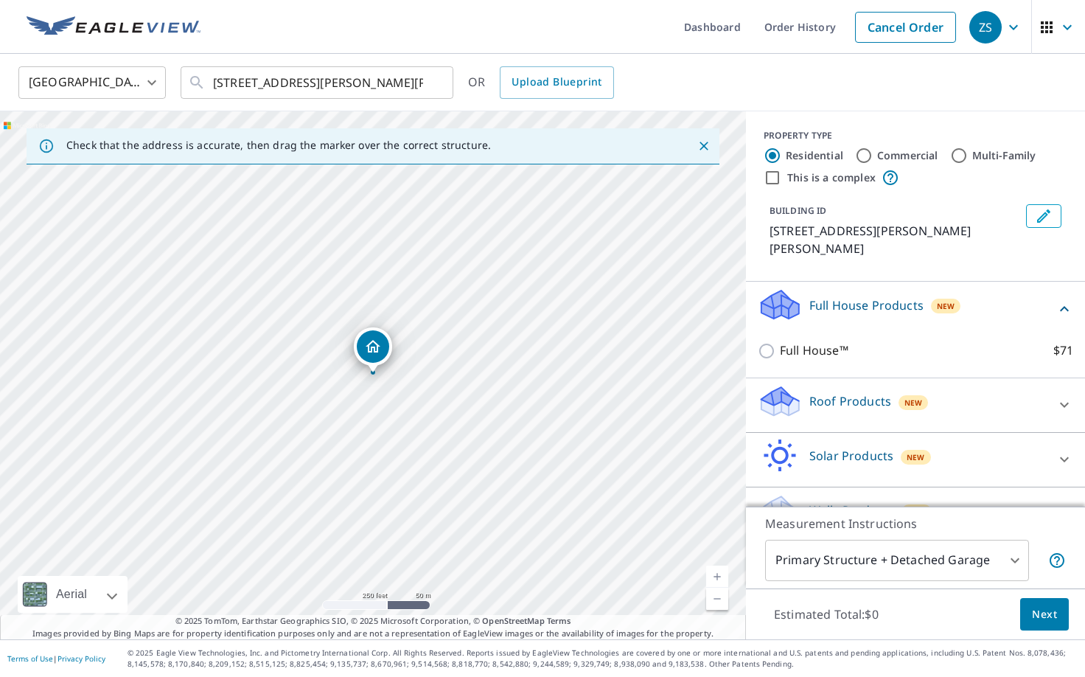
scroll to position [18, 0]
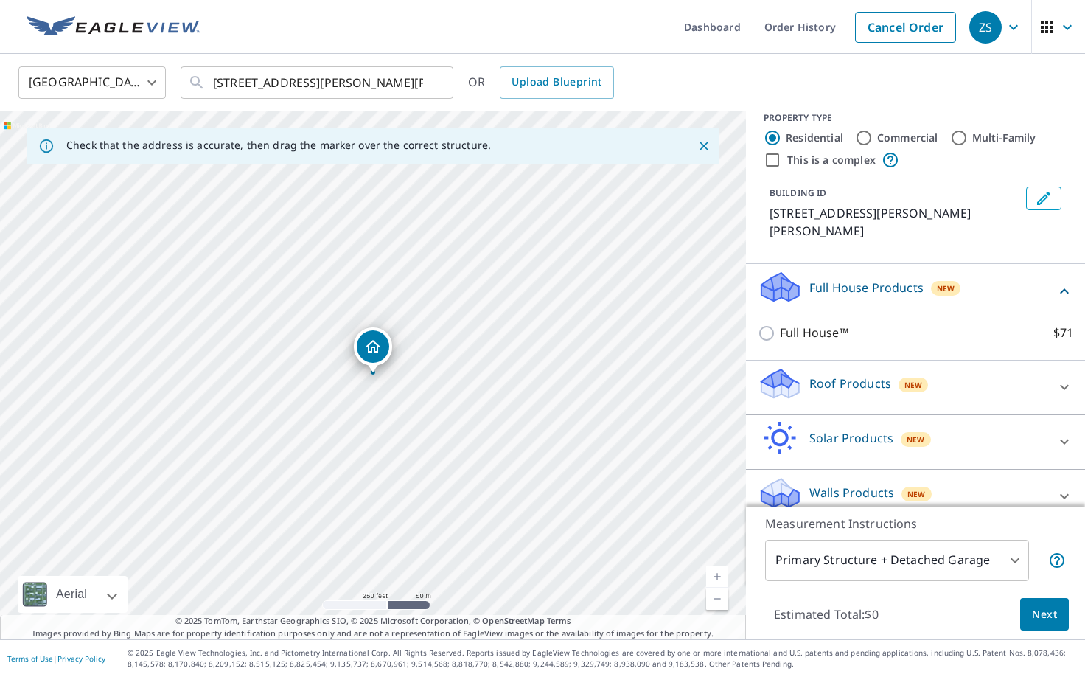
click at [986, 475] on div "Walls Products New" at bounding box center [902, 496] width 289 height 42
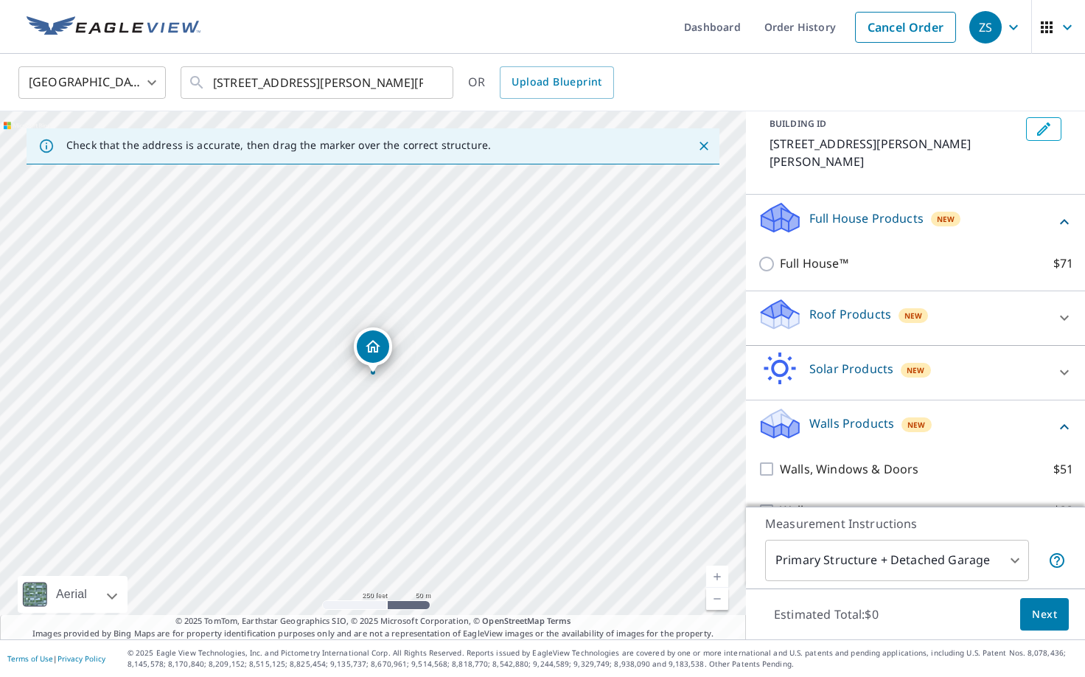
scroll to position [102, 0]
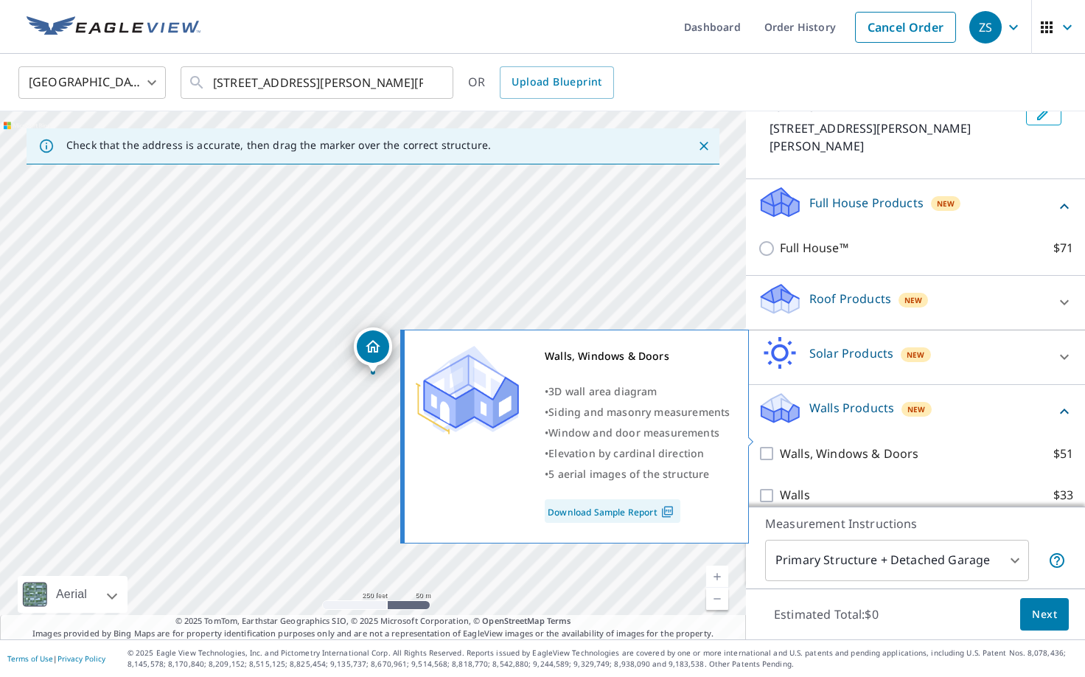
click at [768, 444] on input "Walls, Windows & Doors $51" at bounding box center [769, 453] width 22 height 18
checkbox input "true"
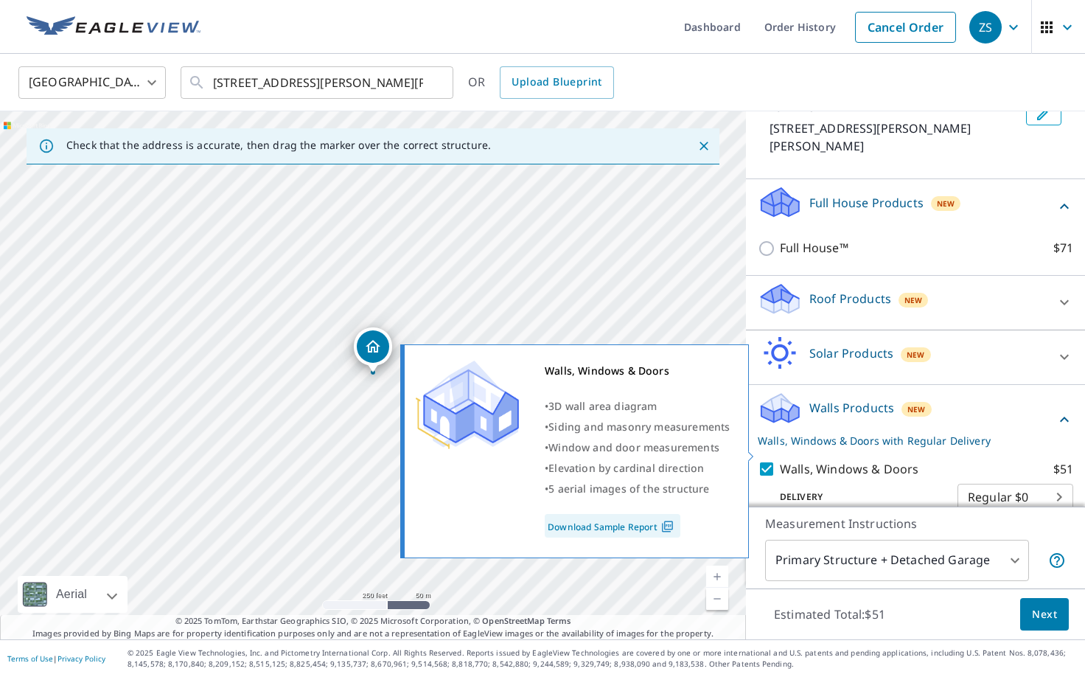
scroll to position [150, 0]
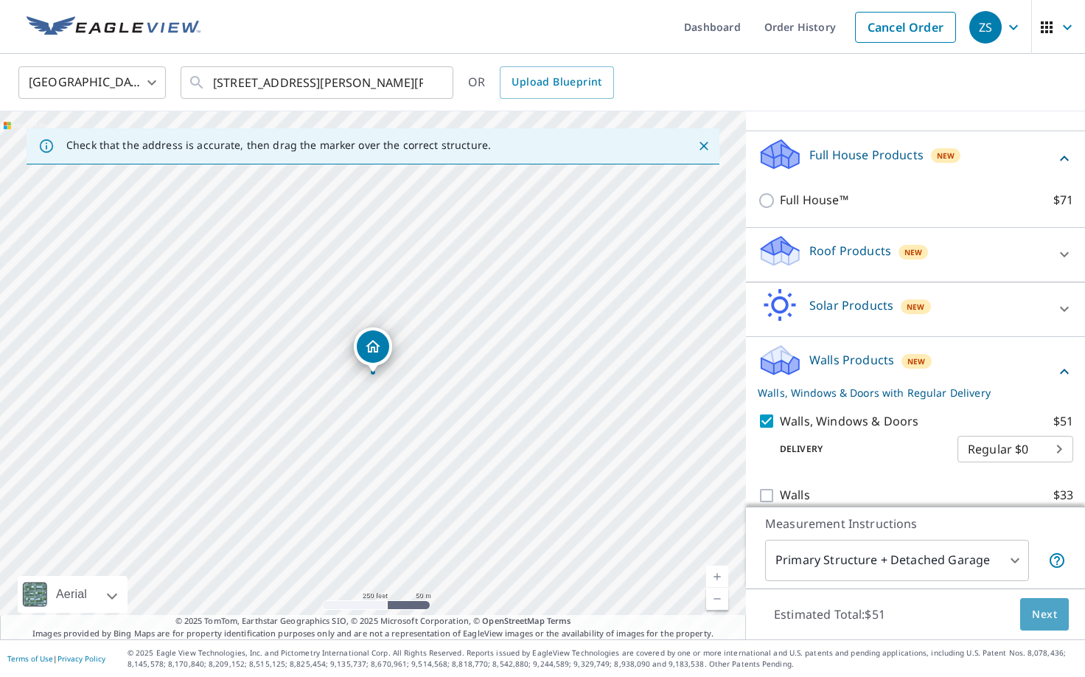
click at [1045, 606] on span "Next" at bounding box center [1044, 614] width 25 height 18
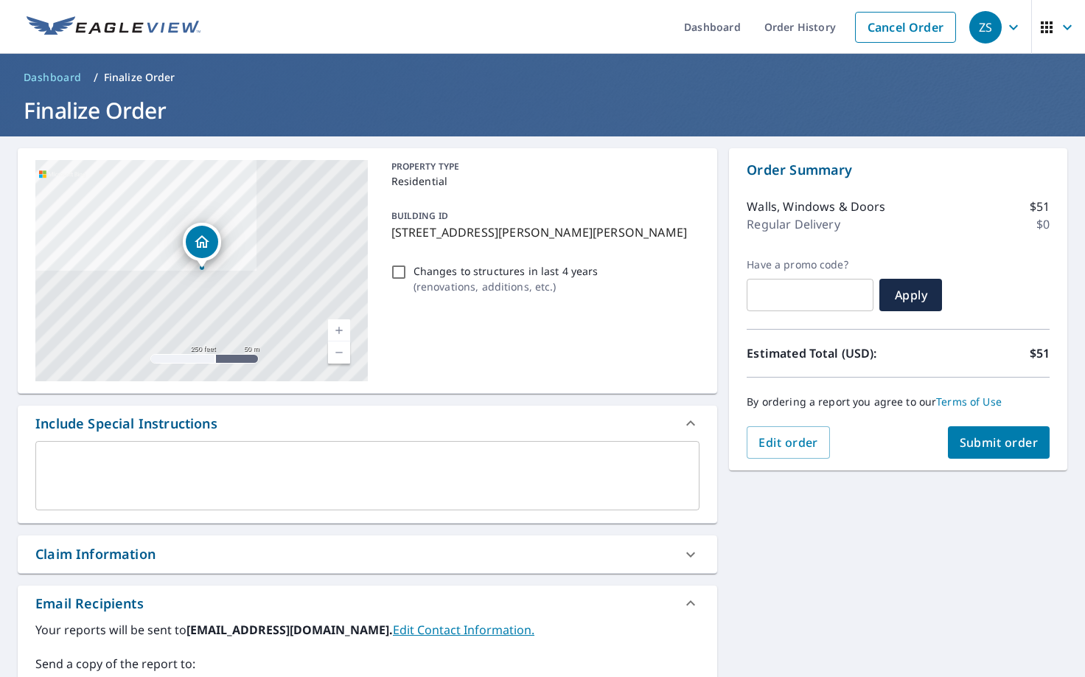
click at [337, 321] on link "Current Level 17, Zoom In" at bounding box center [339, 330] width 22 height 22
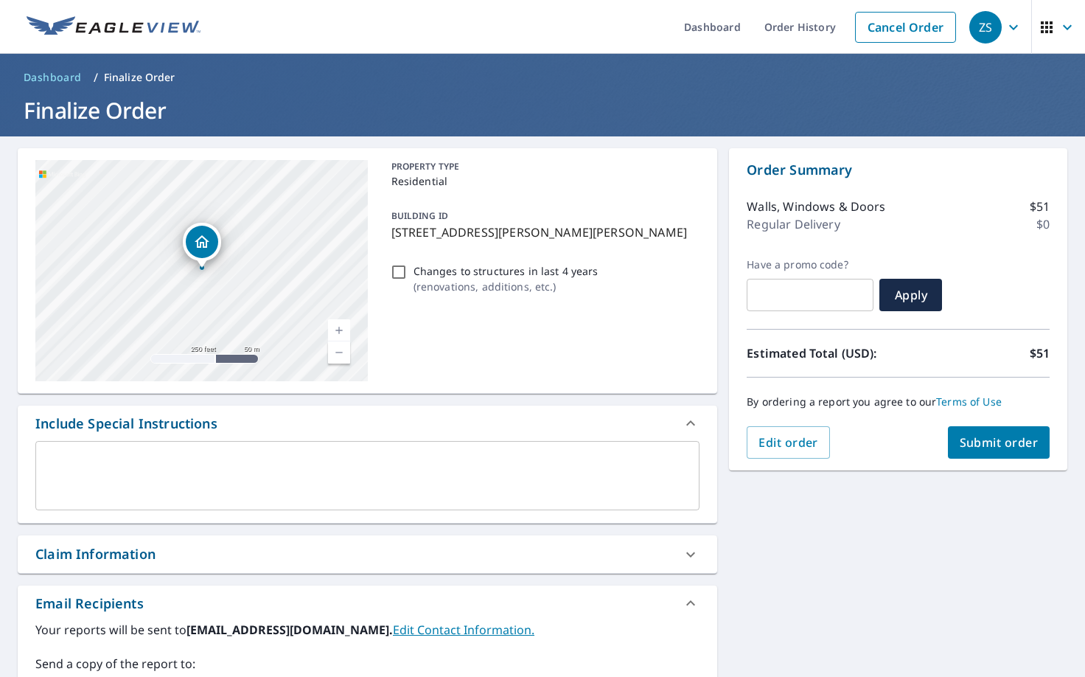
click at [337, 321] on link "Current Level 17, Zoom In" at bounding box center [339, 330] width 22 height 22
click at [337, 321] on link "Current Level 18.268612760316447, Zoom In Disabled" at bounding box center [339, 330] width 22 height 22
click at [341, 352] on link "Current Level 20, Zoom Out" at bounding box center [339, 352] width 22 height 22
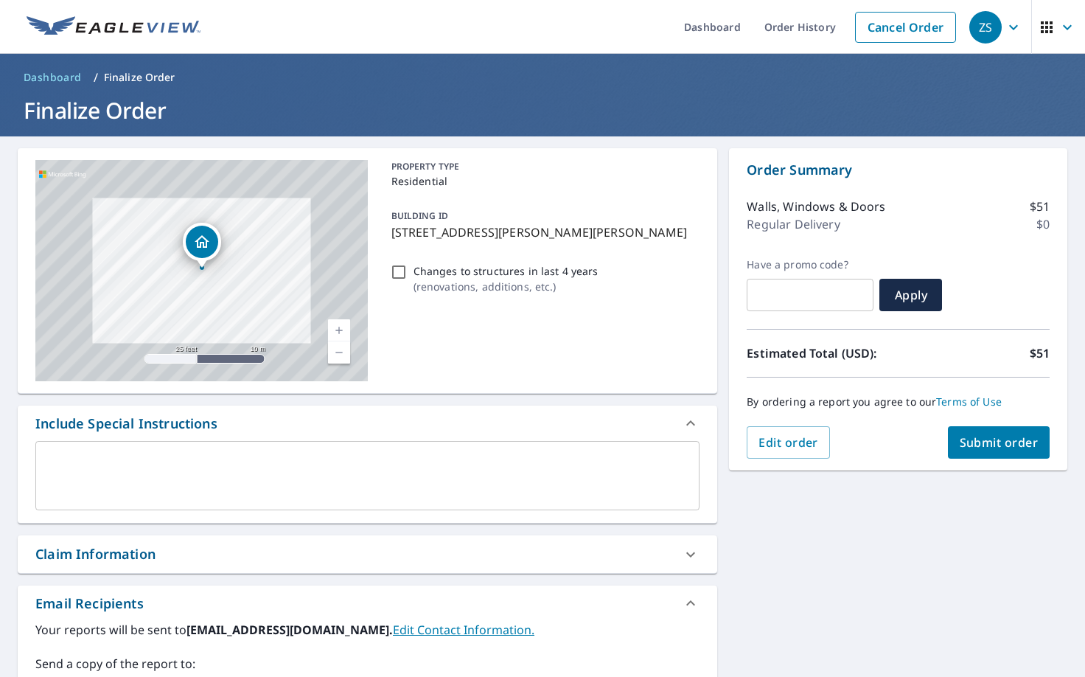
click at [341, 352] on link "Current Level 20, Zoom Out" at bounding box center [339, 352] width 22 height 22
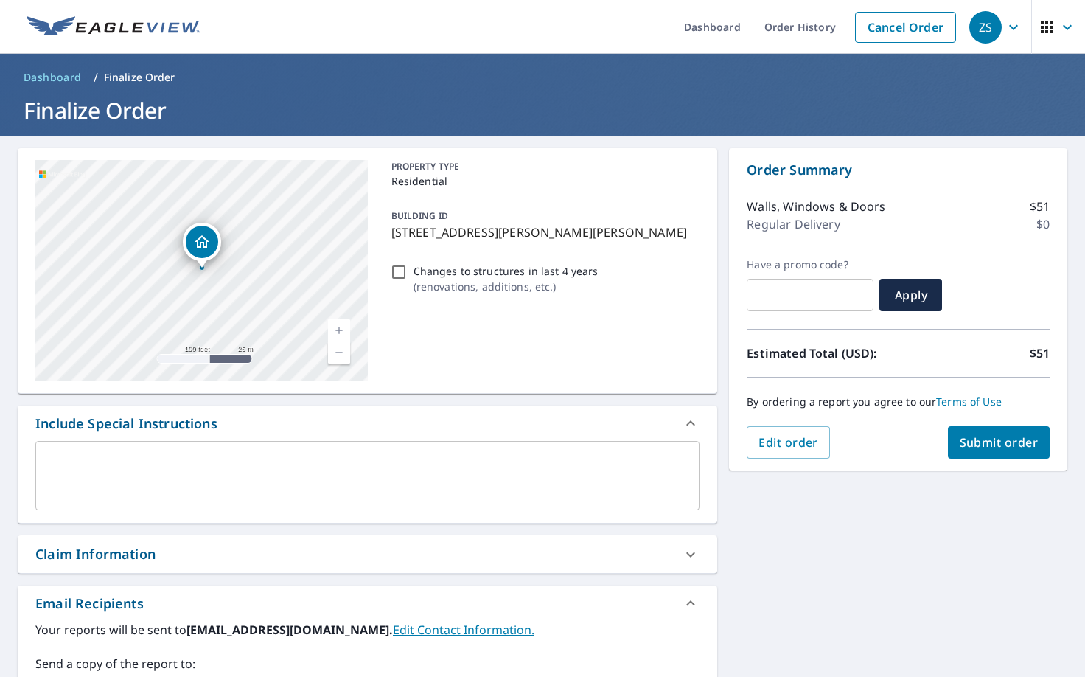
click at [341, 352] on link "Current Level 18, Zoom Out" at bounding box center [339, 352] width 22 height 22
